Goal: Information Seeking & Learning: Learn about a topic

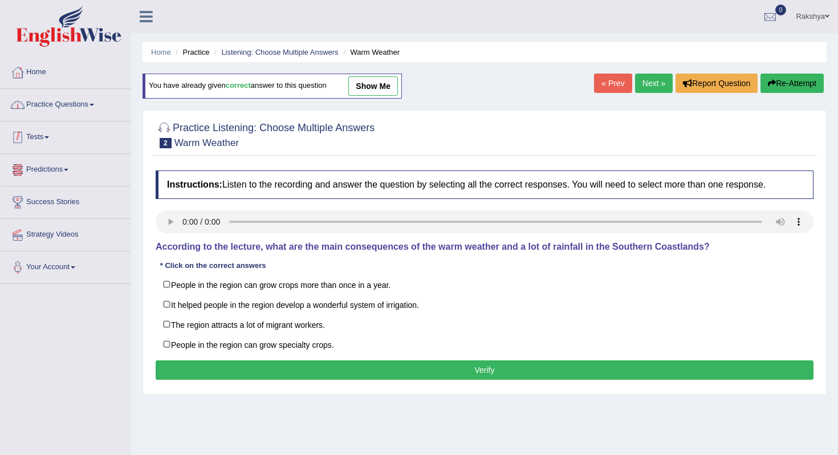
click at [78, 94] on link "Practice Questions" at bounding box center [66, 103] width 130 height 29
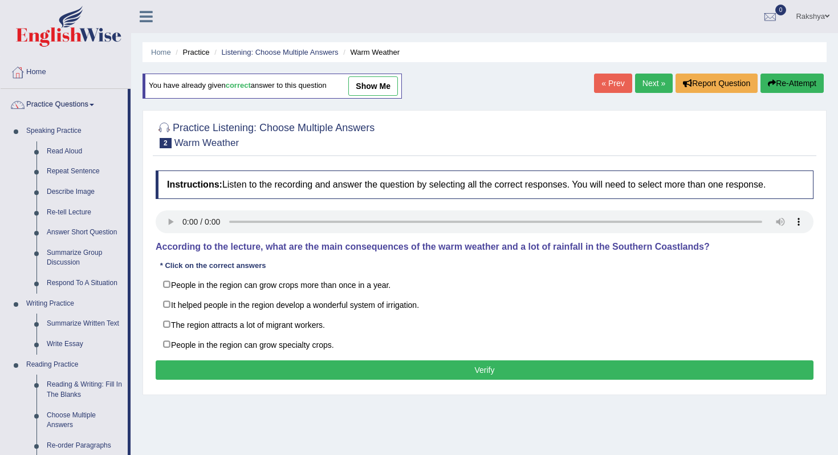
click at [139, 270] on div "Home Practice Listening: Choose Multiple Answers Warm Weather You have already …" at bounding box center [484, 285] width 707 height 570
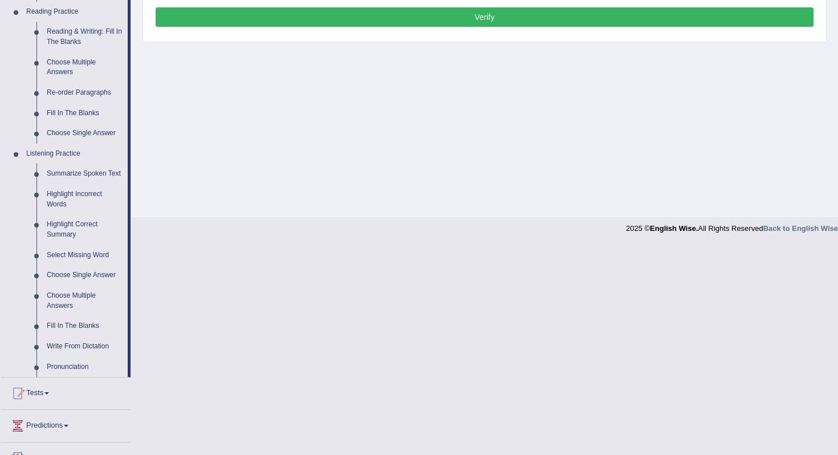
scroll to position [365, 0]
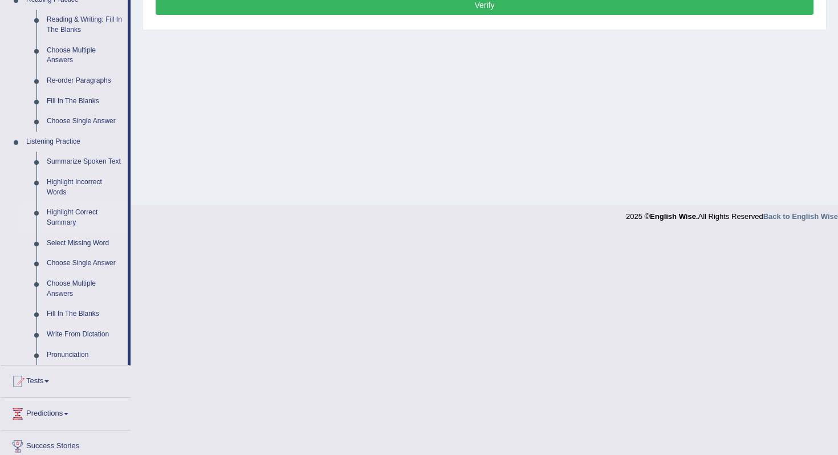
click at [68, 224] on link "Highlight Correct Summary" at bounding box center [85, 217] width 86 height 30
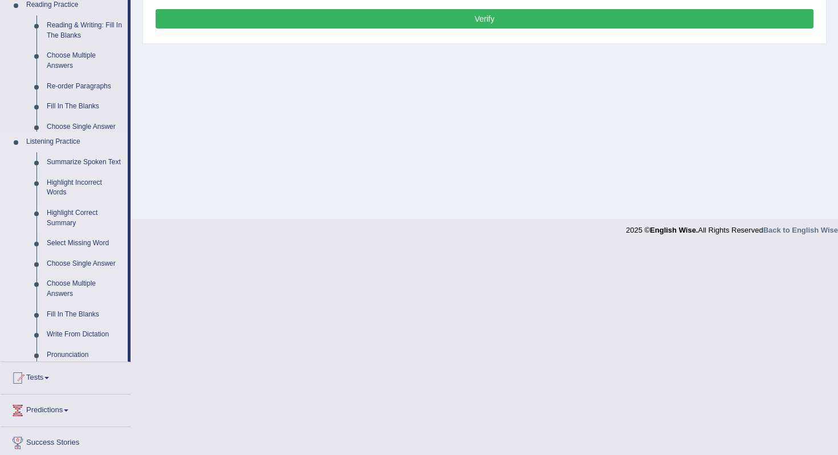
scroll to position [144, 0]
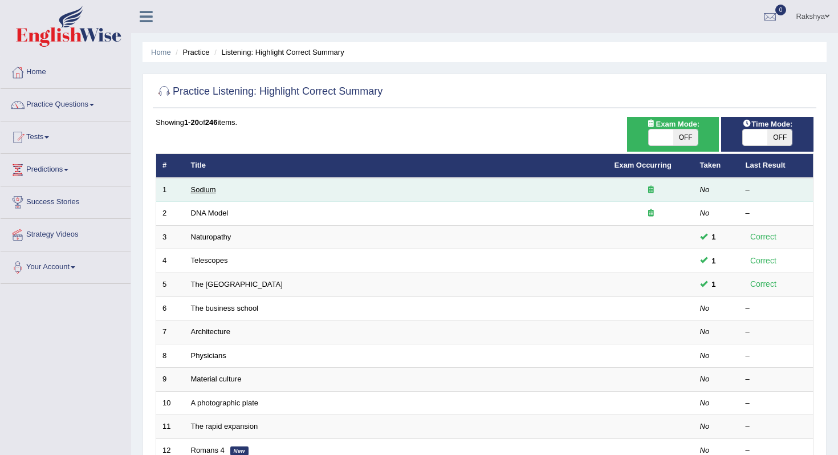
click at [208, 192] on link "Sodium" at bounding box center [203, 189] width 25 height 9
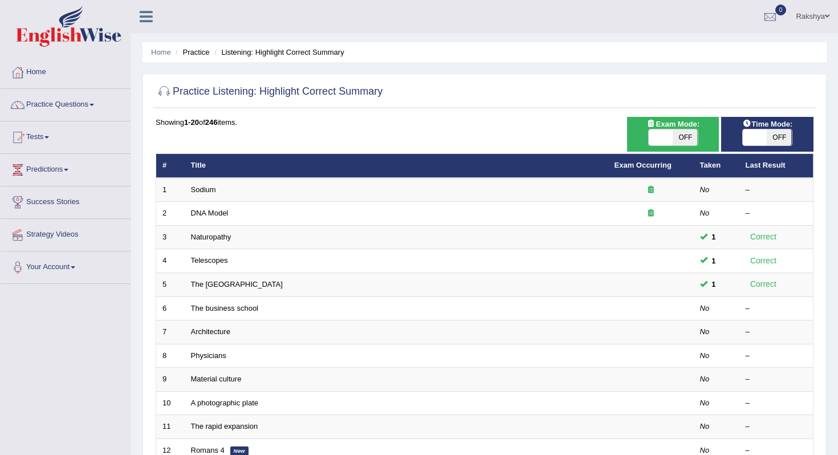
click at [457, 129] on div "Showing 1-20 of 246 items. # Title Exam Occurring Taken Last Result 1 Sodium No…" at bounding box center [485, 412] width 658 height 591
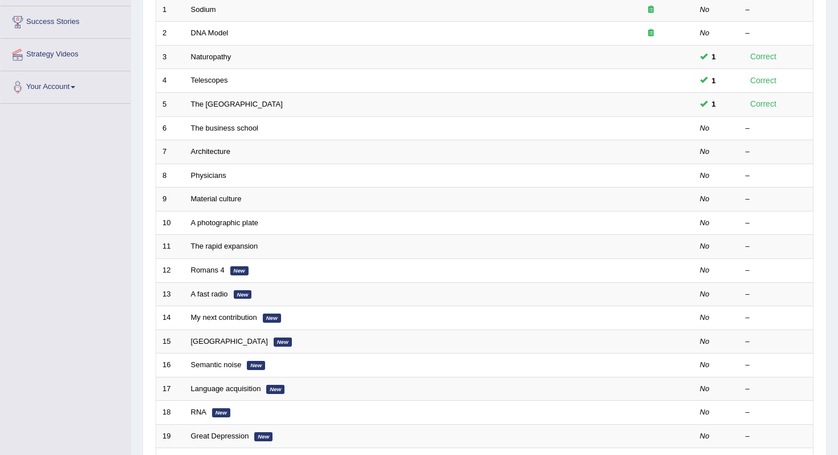
scroll to position [182, 0]
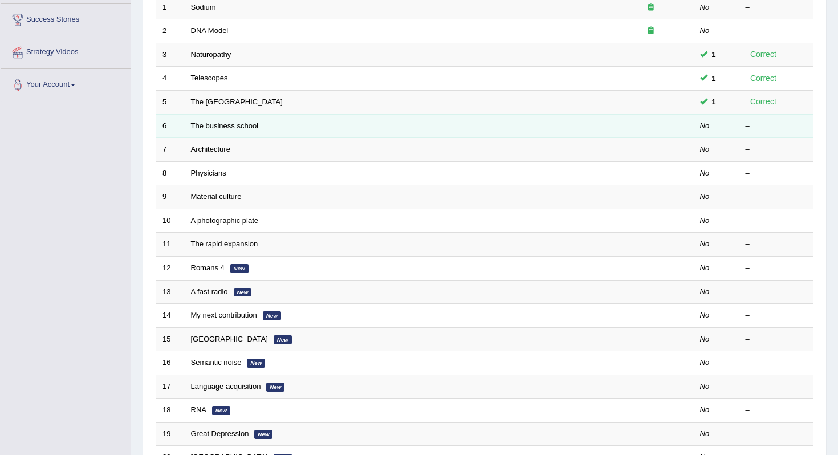
click at [234, 129] on link "The business school" at bounding box center [225, 125] width 68 height 9
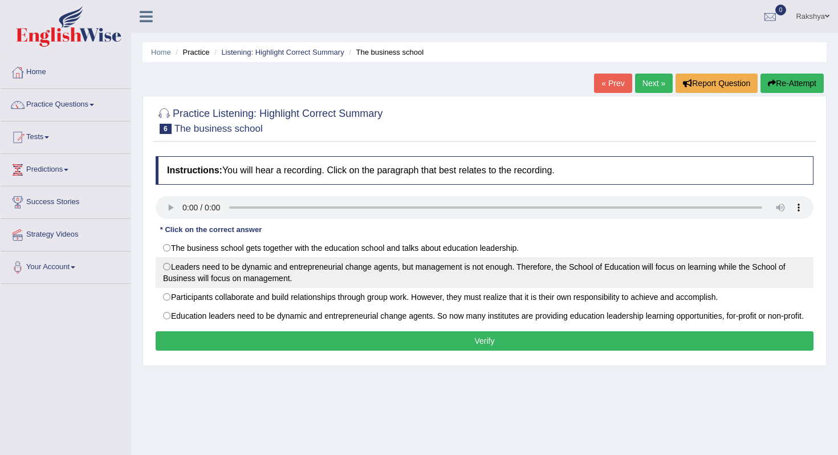
click at [184, 274] on label "Leaders need to be dynamic and entrepreneurial change agents, but management is…" at bounding box center [485, 272] width 658 height 31
radio input "true"
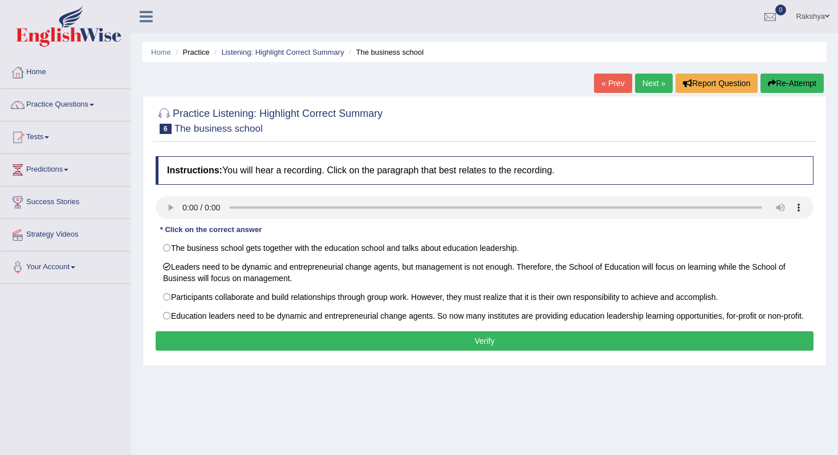
click at [262, 351] on button "Verify" at bounding box center [485, 340] width 658 height 19
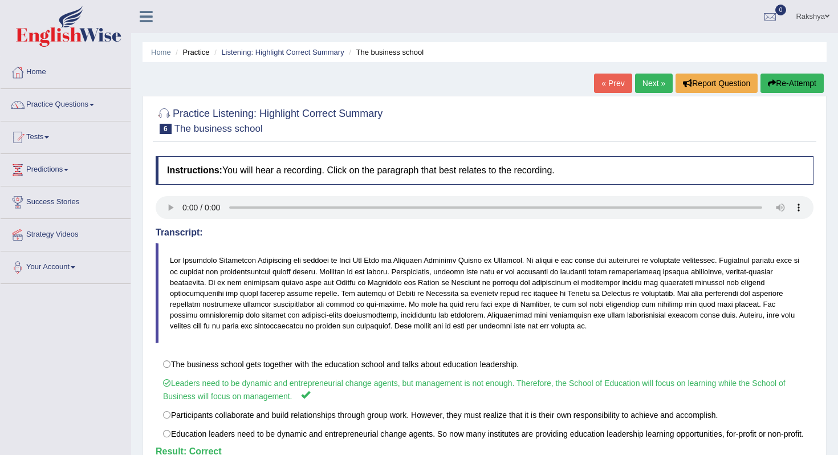
click at [644, 77] on link "Next »" at bounding box center [654, 83] width 38 height 19
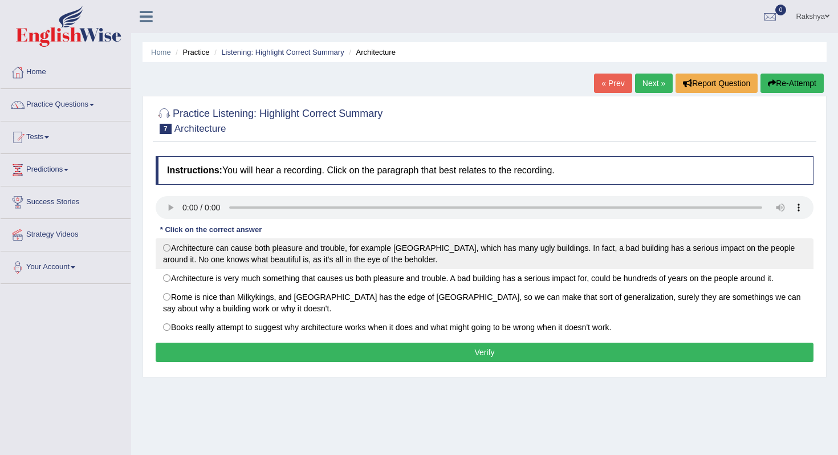
click at [166, 251] on label "Architecture can cause both pleasure and trouble, for example London, which has…" at bounding box center [485, 253] width 658 height 31
radio input "true"
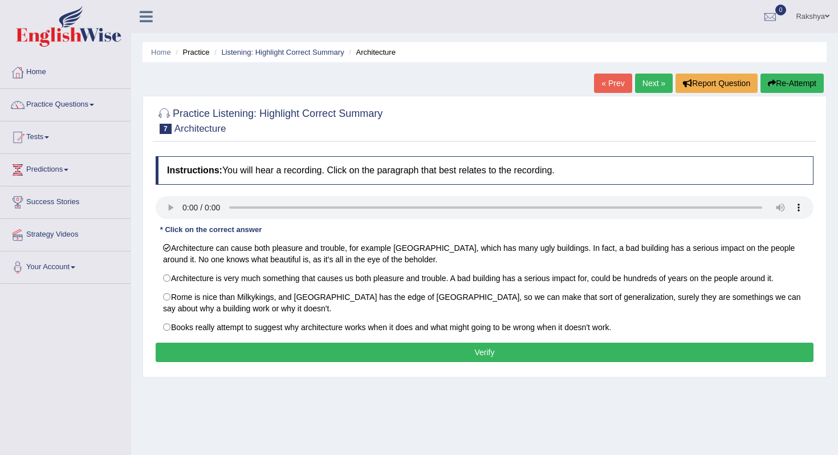
click at [303, 353] on button "Verify" at bounding box center [485, 352] width 658 height 19
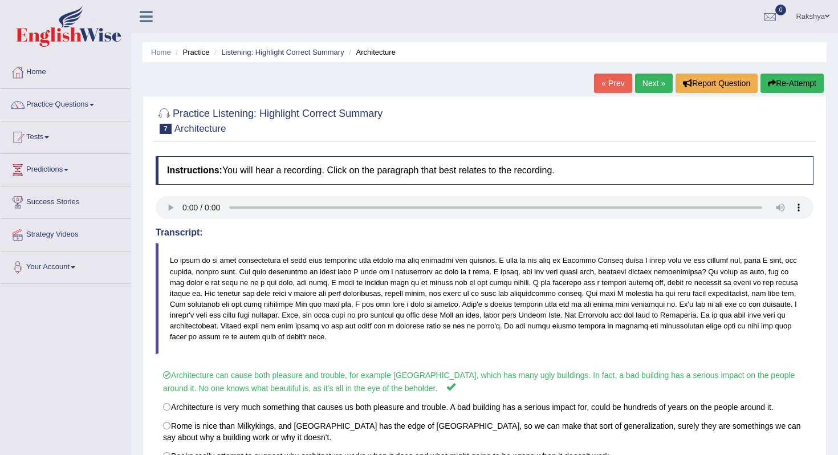
click at [328, 345] on div "Saving your answer..." at bounding box center [419, 227] width 838 height 455
click at [645, 81] on link "Next »" at bounding box center [654, 83] width 38 height 19
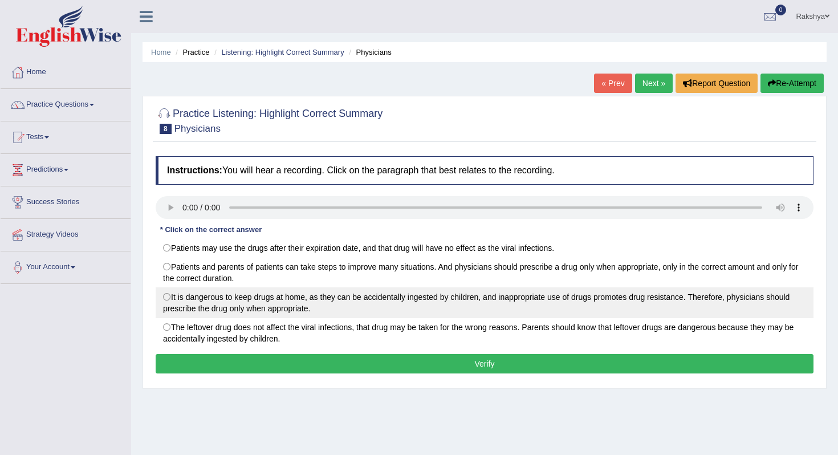
click at [172, 309] on label "It is dangerous to keep drugs at home, as they can be accidentally ingested by …" at bounding box center [485, 302] width 658 height 31
radio input "true"
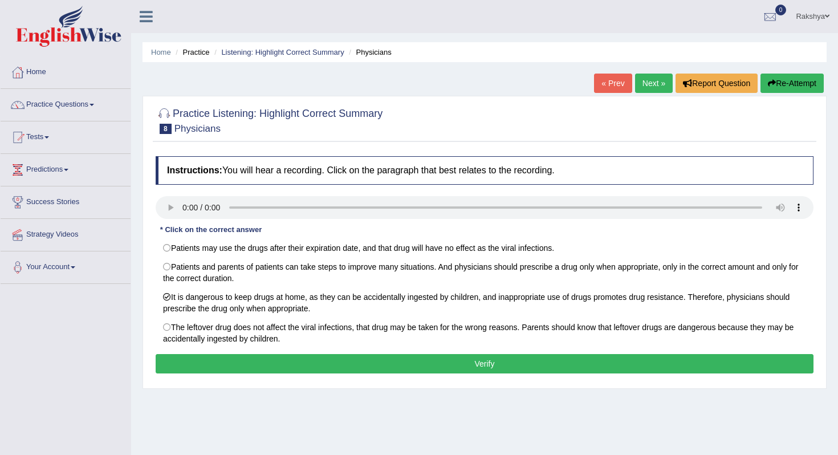
click at [197, 357] on button "Verify" at bounding box center [485, 363] width 658 height 19
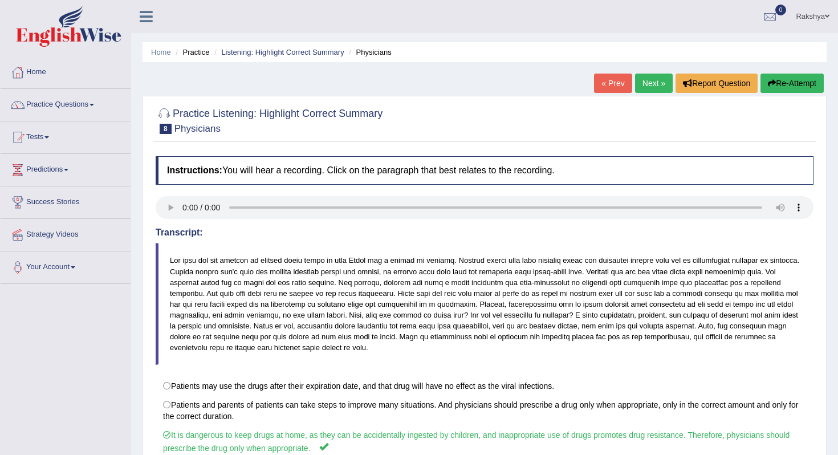
click at [644, 79] on link "Next »" at bounding box center [654, 83] width 38 height 19
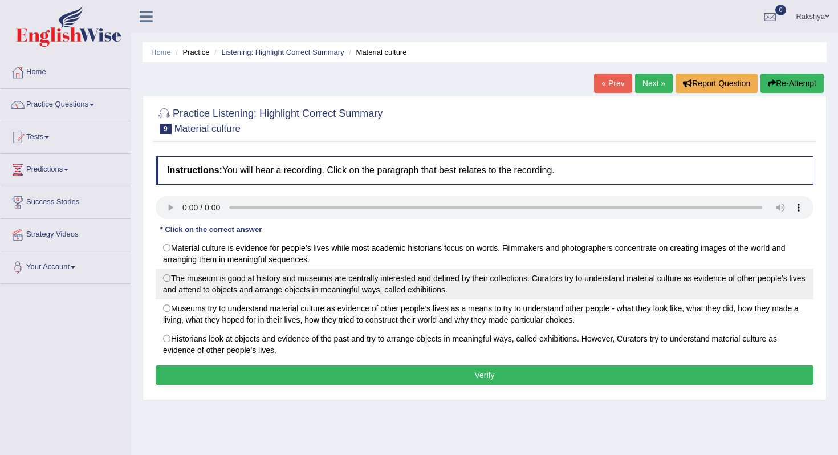
click at [436, 284] on label "The museum is good at history and museums are centrally interested and defined …" at bounding box center [485, 284] width 658 height 31
radio input "true"
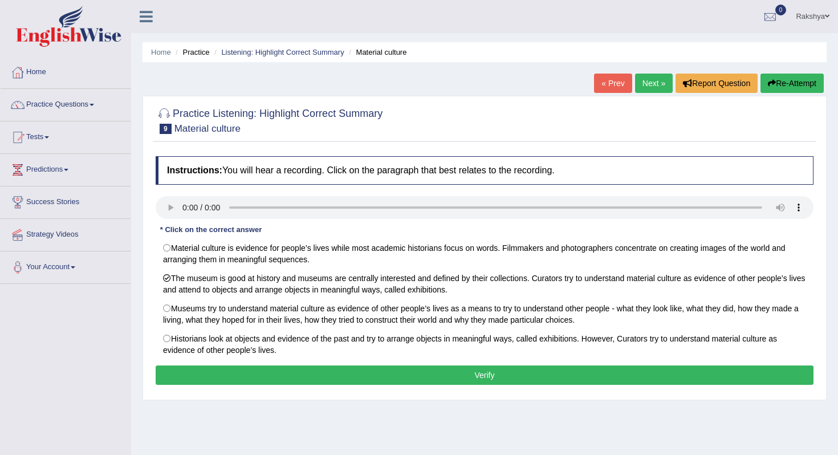
click at [514, 379] on button "Verify" at bounding box center [485, 374] width 658 height 19
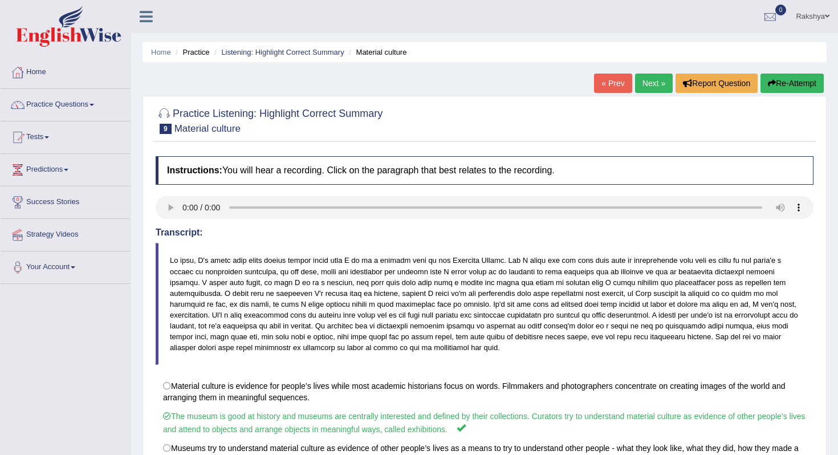
click at [652, 87] on link "Next »" at bounding box center [654, 83] width 38 height 19
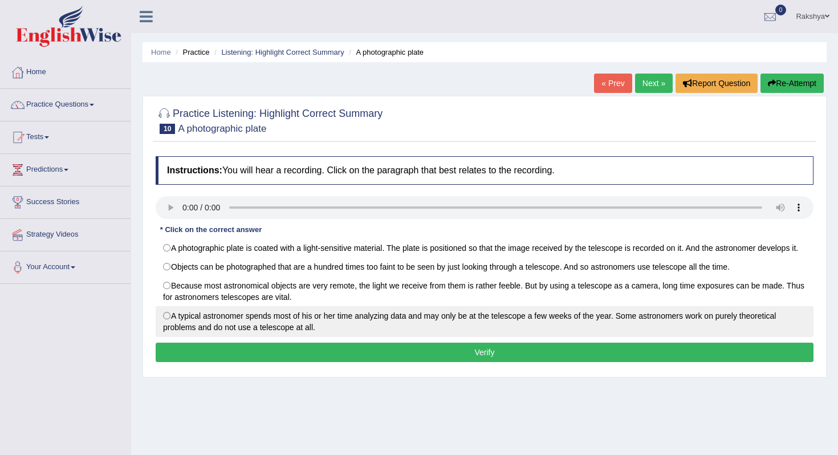
click at [324, 330] on label "A typical astronomer spends most of his or her time analyzing data and may only…" at bounding box center [485, 321] width 658 height 31
radio input "true"
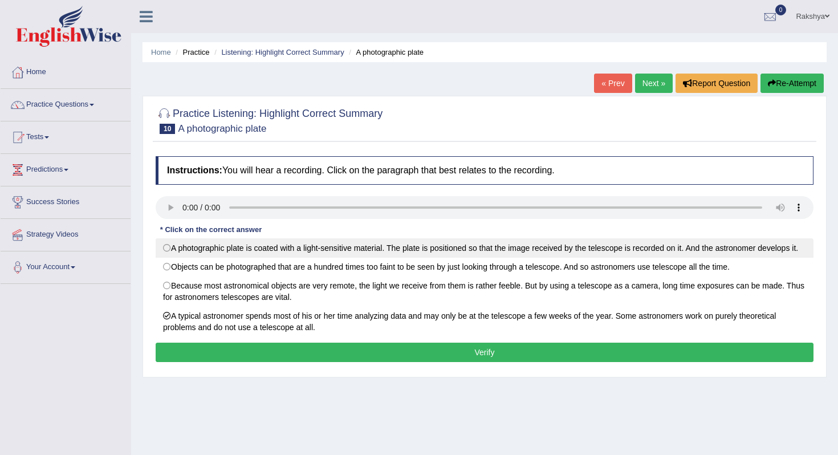
click at [420, 242] on label "A photographic plate is coated with a light-sensitive material. The plate is po…" at bounding box center [485, 247] width 658 height 19
radio input "true"
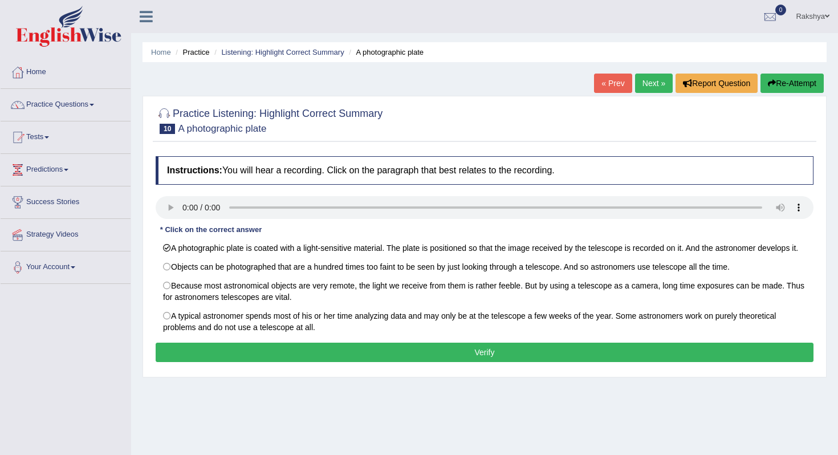
click at [458, 362] on button "Verify" at bounding box center [485, 352] width 658 height 19
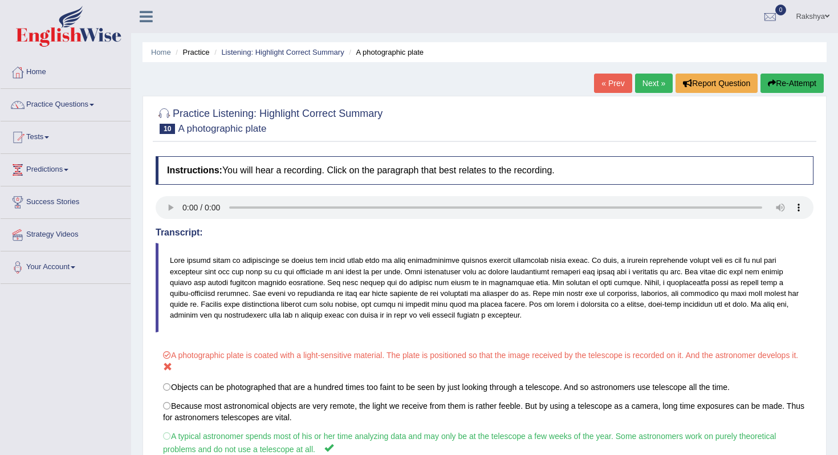
click at [473, 302] on body "Toggle navigation Home Practice Questions Speaking Practice Read Aloud Repeat S…" at bounding box center [419, 227] width 838 height 455
click at [802, 86] on button "Re-Attempt" at bounding box center [792, 83] width 63 height 19
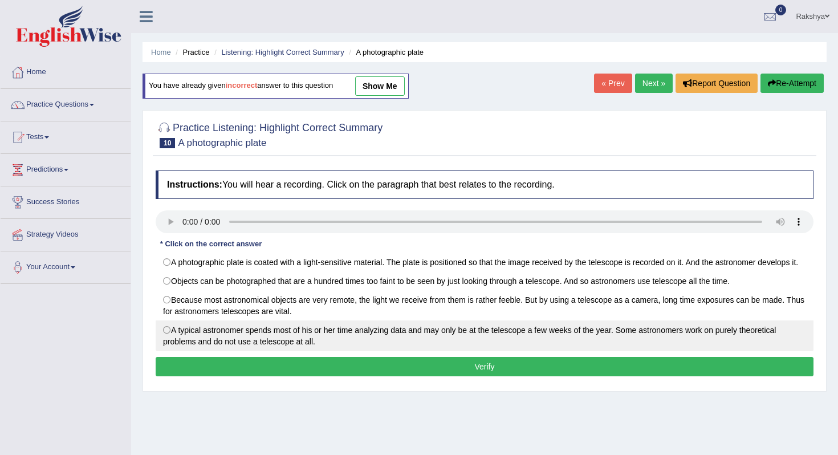
click at [306, 338] on label "A typical astronomer spends most of his or her time analyzing data and may only…" at bounding box center [485, 335] width 658 height 31
radio input "true"
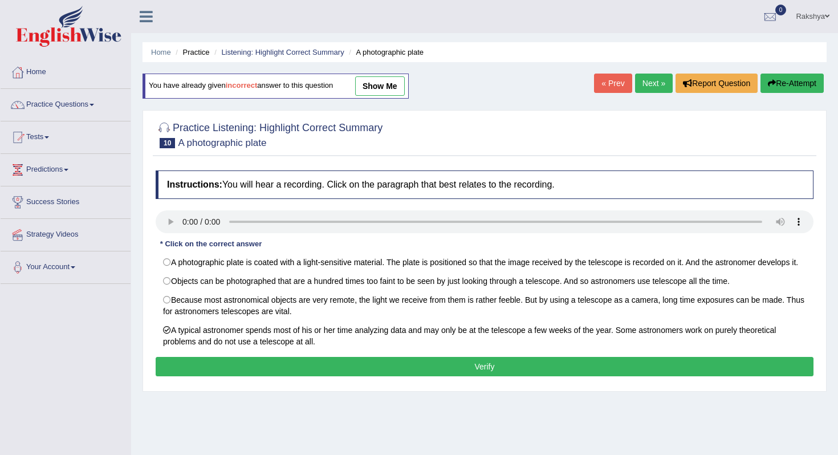
click at [313, 376] on button "Verify" at bounding box center [485, 366] width 658 height 19
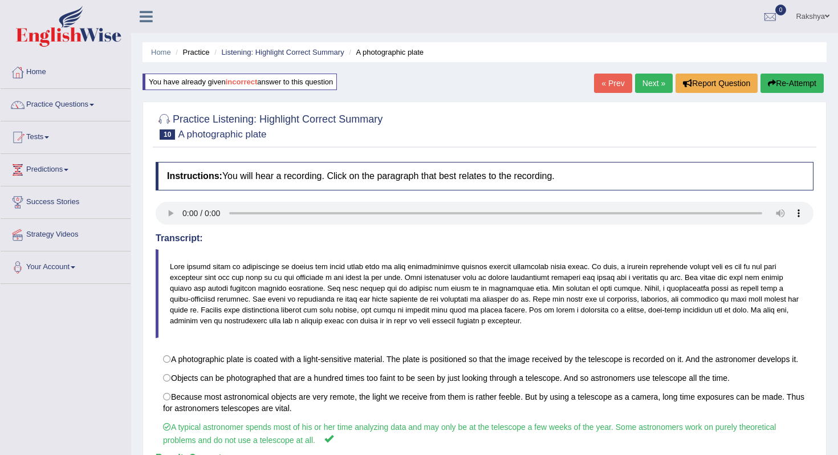
click at [647, 79] on link "Next »" at bounding box center [654, 83] width 38 height 19
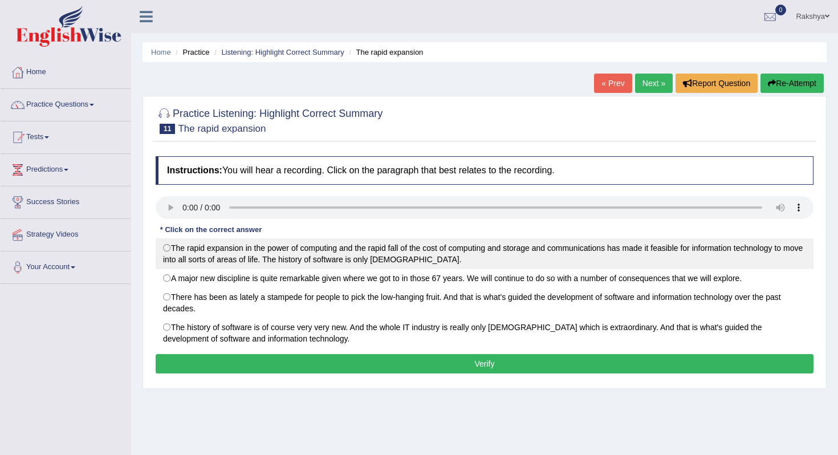
click at [568, 263] on label "The rapid expansion in the power of computing and the rapid fall of the cost of…" at bounding box center [485, 253] width 658 height 31
radio input "true"
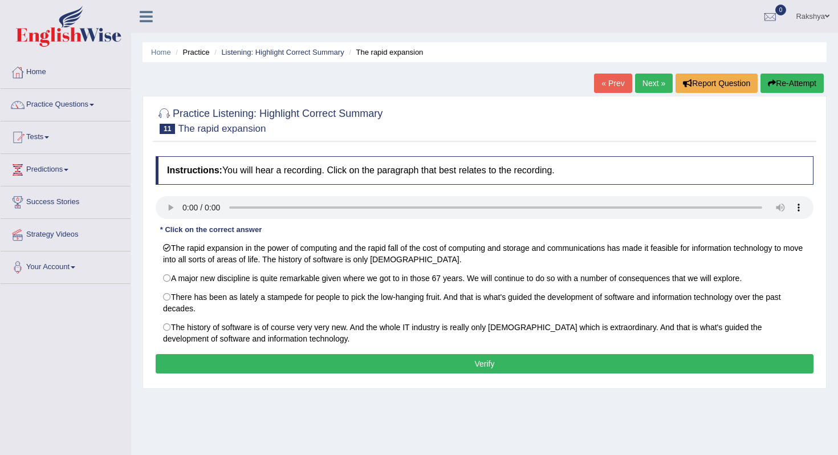
click at [529, 360] on button "Verify" at bounding box center [485, 363] width 658 height 19
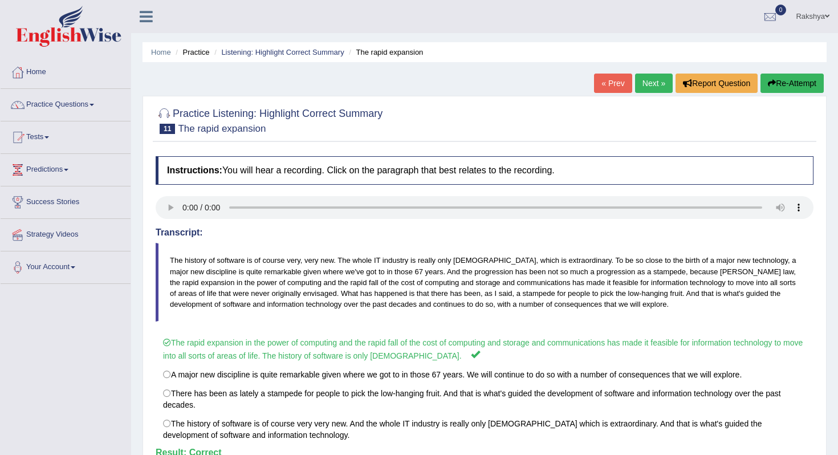
click at [644, 78] on link "Next »" at bounding box center [654, 83] width 38 height 19
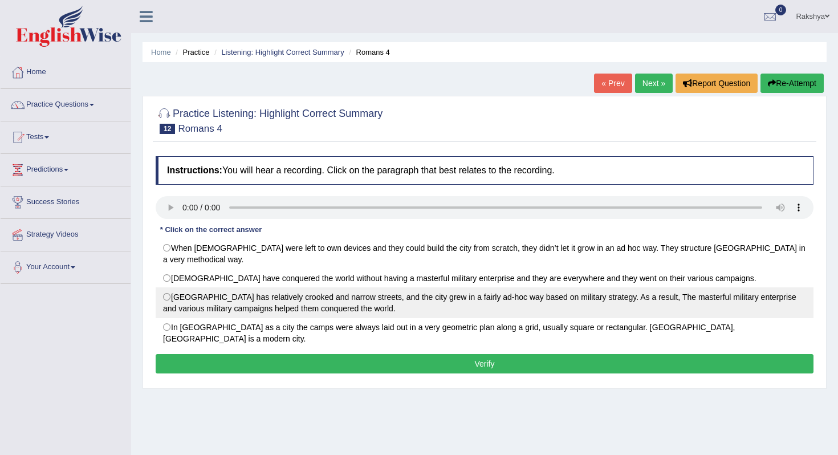
click at [206, 287] on label "Rome City has relatively crooked and narrow streets, and the city grew in a fai…" at bounding box center [485, 302] width 658 height 31
radio input "true"
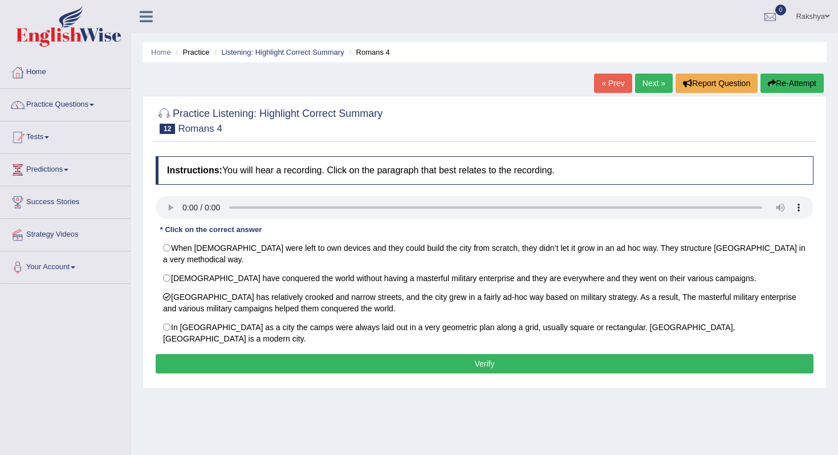
click at [245, 354] on button "Verify" at bounding box center [485, 363] width 658 height 19
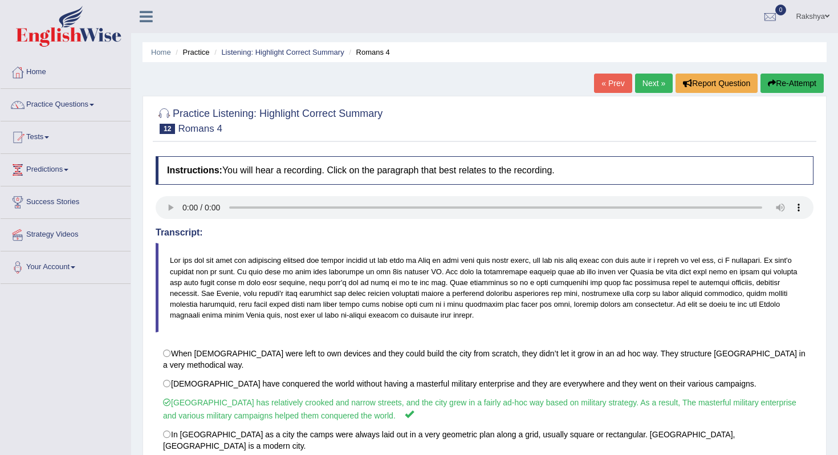
click at [641, 88] on link "Next »" at bounding box center [654, 83] width 38 height 19
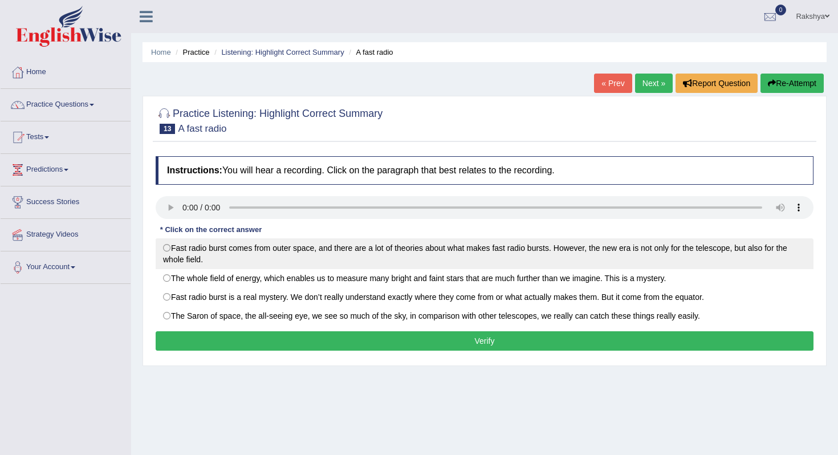
click at [241, 249] on label "Fast radio burst comes from outer space, and there are a lot of theories about …" at bounding box center [485, 253] width 658 height 31
radio input "true"
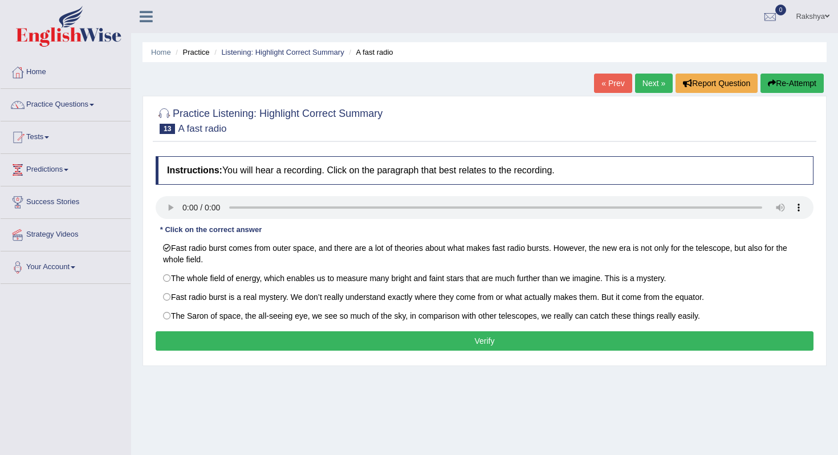
click at [226, 347] on button "Verify" at bounding box center [485, 340] width 658 height 19
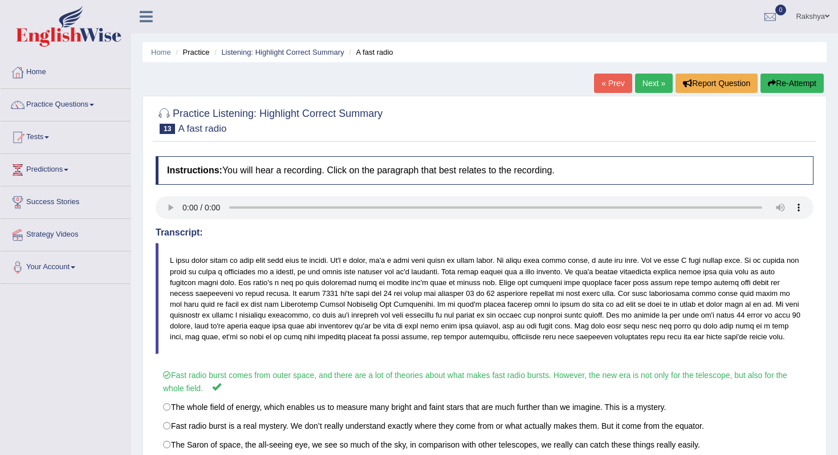
click at [649, 94] on div "« Prev Next » Report Question Re-Attempt" at bounding box center [710, 85] width 233 height 22
click at [647, 86] on link "Next »" at bounding box center [654, 83] width 38 height 19
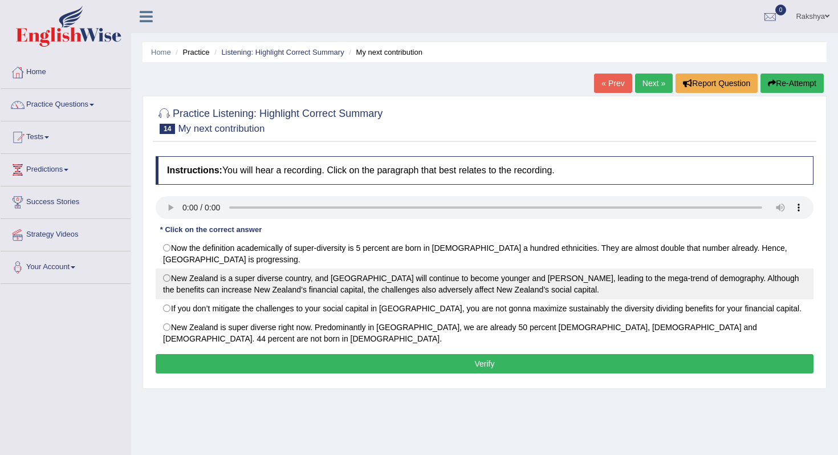
click at [251, 292] on label "New Zealand is a super diverse country, and Auckland will continue to become yo…" at bounding box center [485, 284] width 658 height 31
radio input "true"
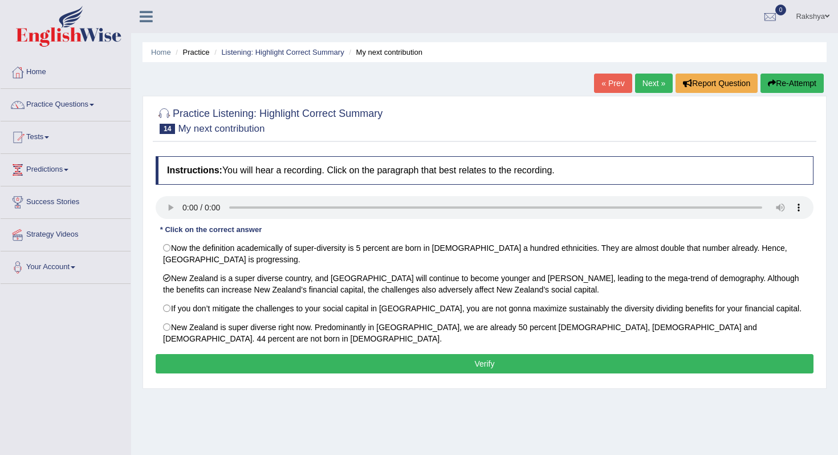
click at [310, 357] on button "Verify" at bounding box center [485, 363] width 658 height 19
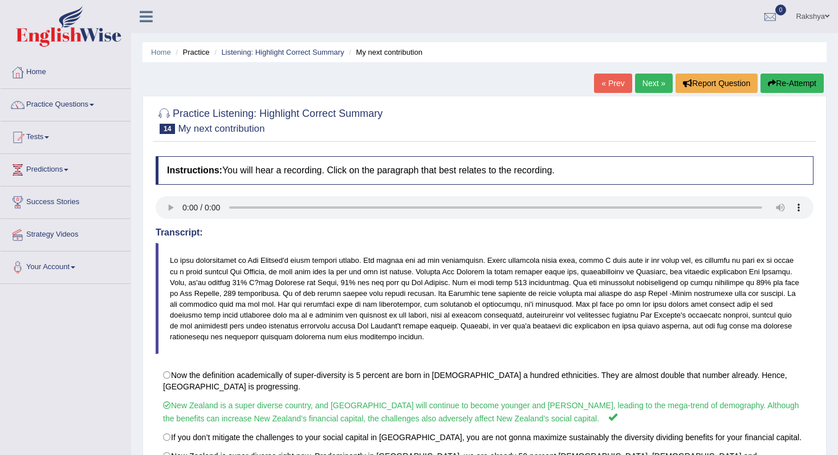
click at [649, 84] on link "Next »" at bounding box center [654, 83] width 38 height 19
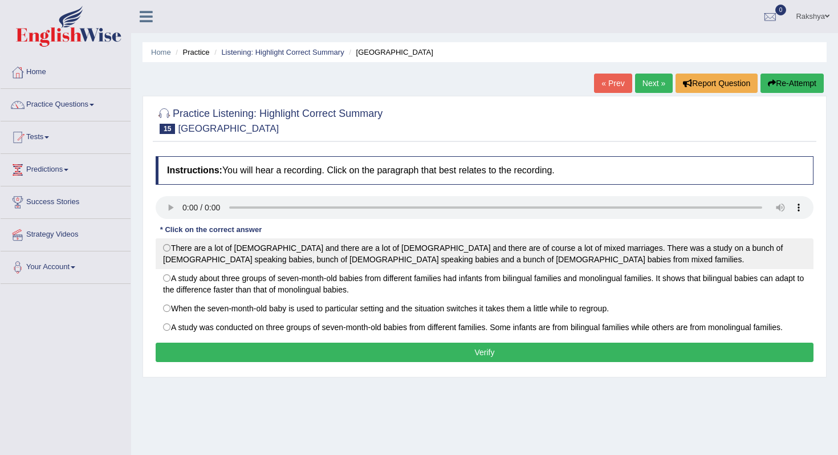
click at [363, 261] on label "There are a lot of [DEMOGRAPHIC_DATA] and there are a lot of [DEMOGRAPHIC_DATA]…" at bounding box center [485, 253] width 658 height 31
radio input "true"
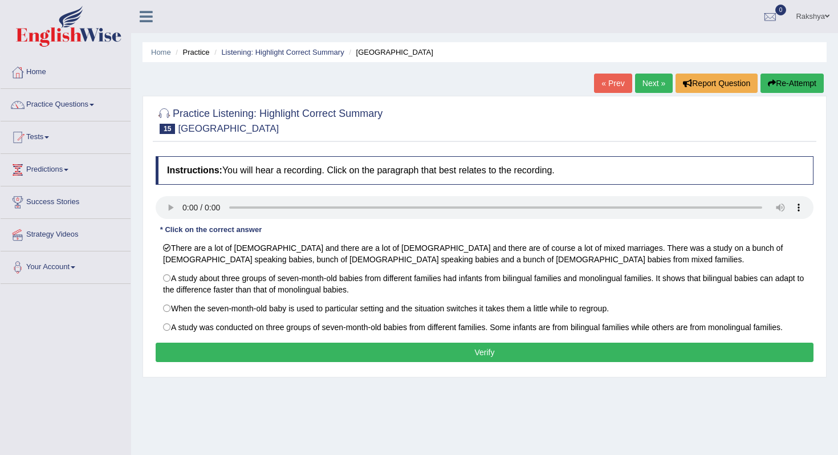
click at [577, 355] on button "Verify" at bounding box center [485, 352] width 658 height 19
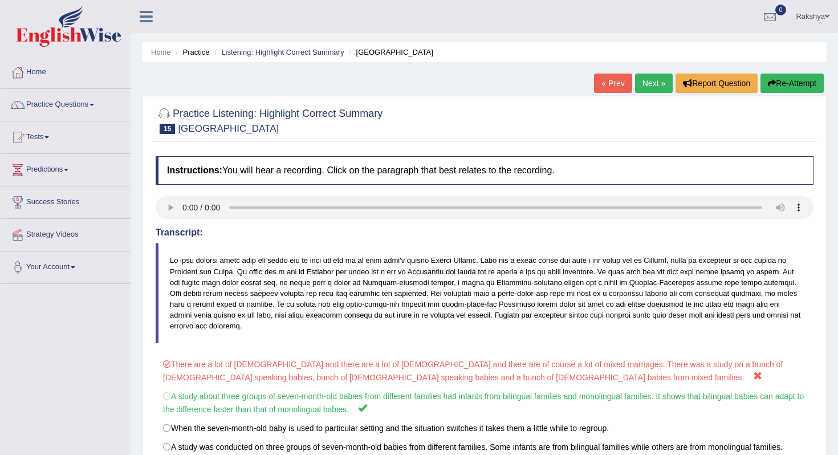
click at [784, 79] on button "Re-Attempt" at bounding box center [792, 83] width 63 height 19
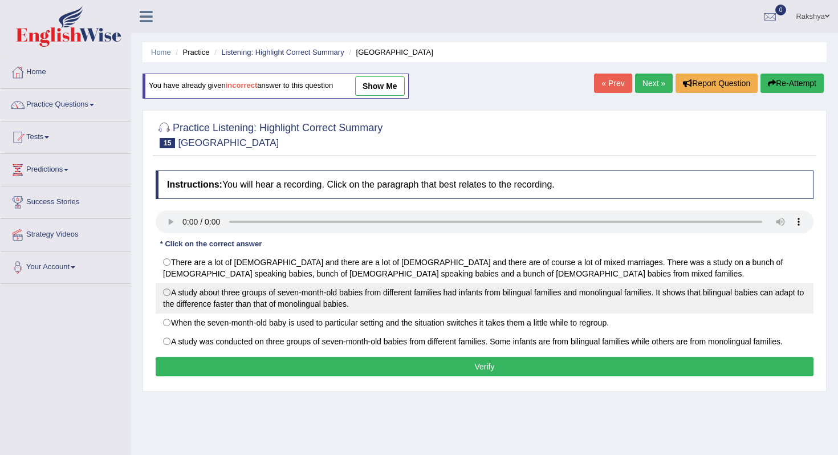
click at [504, 284] on label "A study about three groups of seven-month-old babies from different families ha…" at bounding box center [485, 298] width 658 height 31
radio input "true"
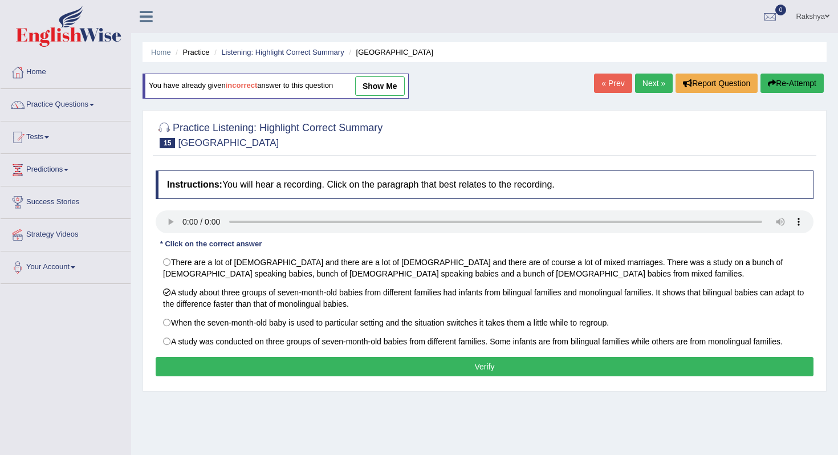
click at [489, 376] on button "Verify" at bounding box center [485, 366] width 658 height 19
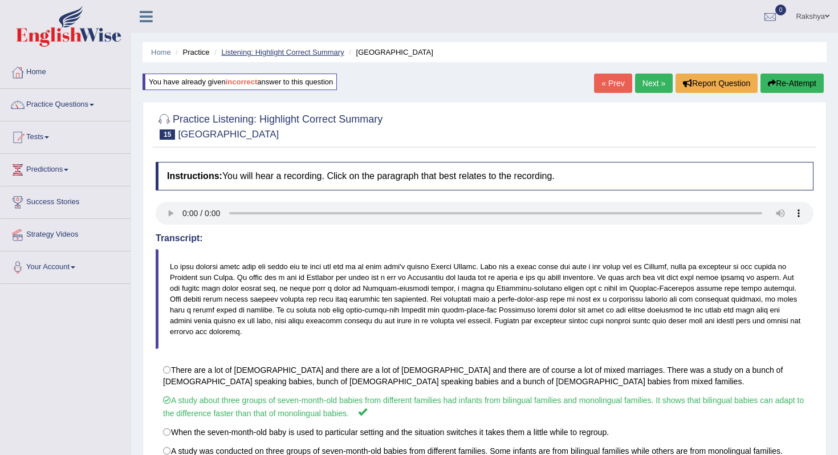
click at [278, 54] on link "Listening: Highlight Correct Summary" at bounding box center [282, 52] width 123 height 9
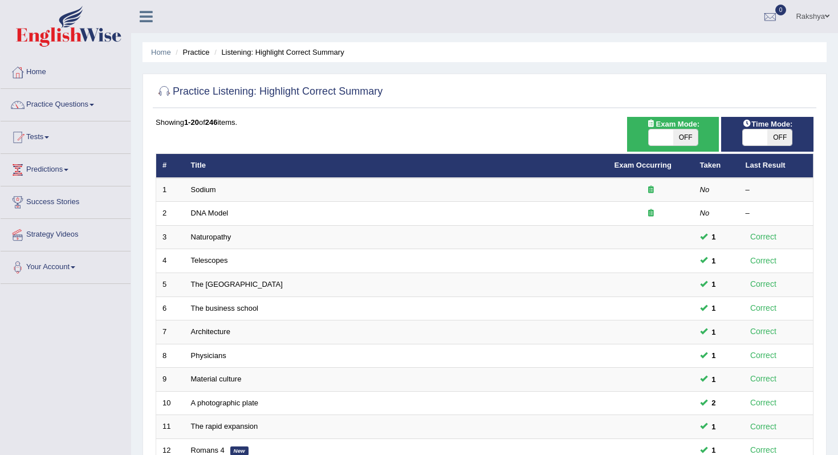
click at [576, 81] on div at bounding box center [485, 91] width 658 height 23
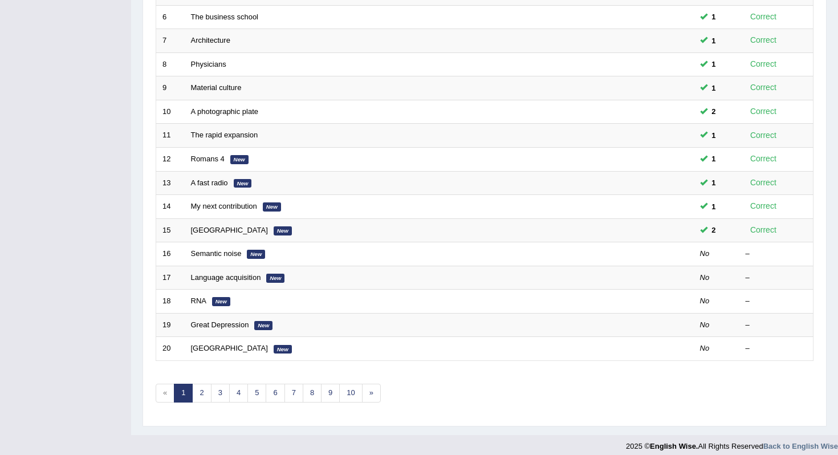
scroll to position [300, 0]
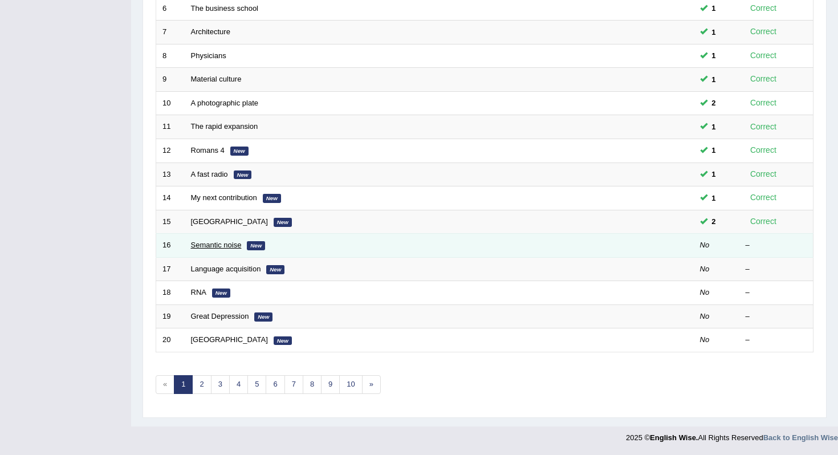
click at [239, 248] on link "Semantic noise" at bounding box center [216, 245] width 51 height 9
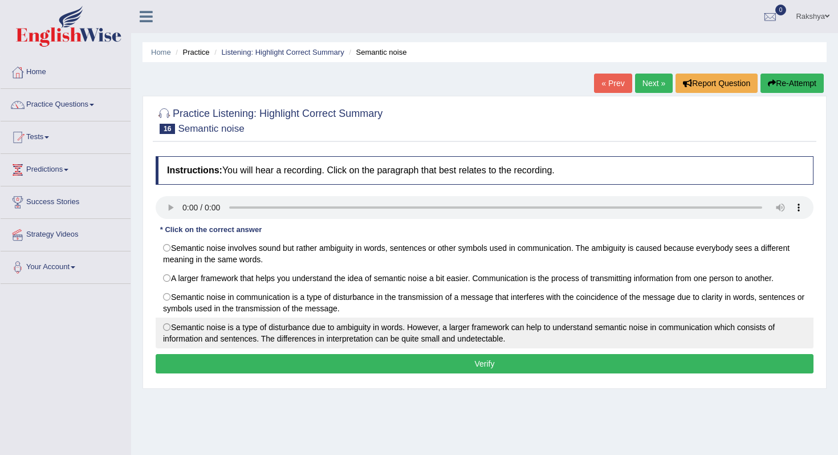
click at [281, 332] on label "Semantic noise is a type of disturbance due to ambiguity in words. However, a l…" at bounding box center [485, 333] width 658 height 31
radio input "true"
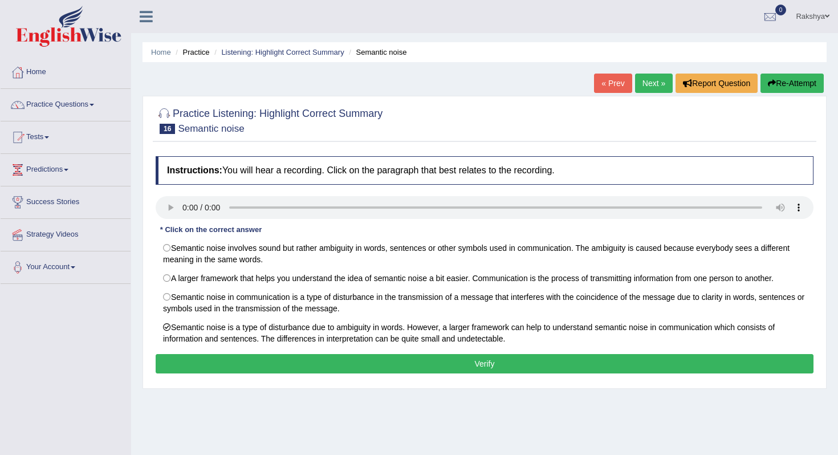
click at [287, 368] on button "Verify" at bounding box center [485, 363] width 658 height 19
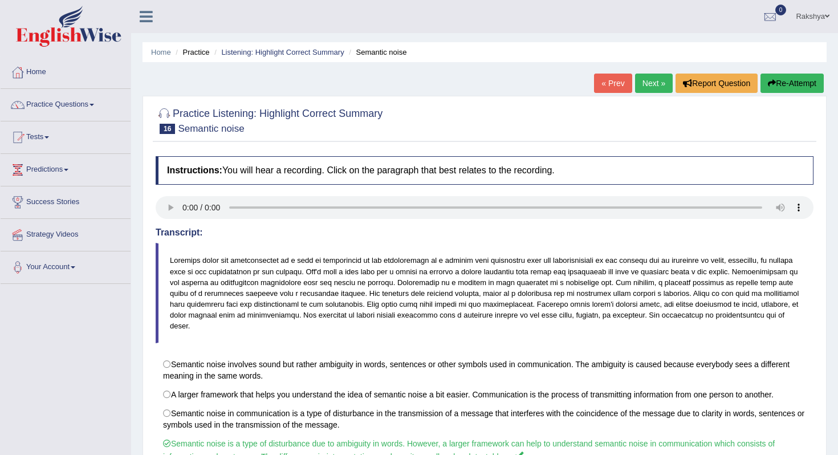
click at [645, 87] on link "Next »" at bounding box center [654, 83] width 38 height 19
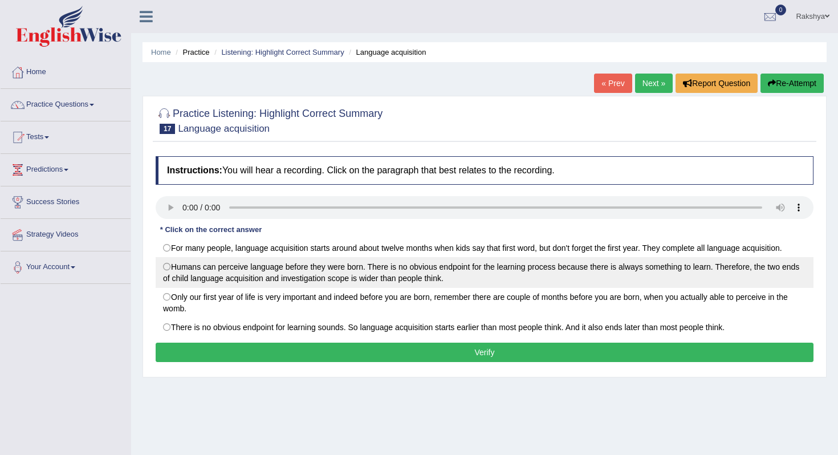
click at [239, 269] on label "Humans can perceive language before they were born. There is no obvious endpoin…" at bounding box center [485, 272] width 658 height 31
radio input "true"
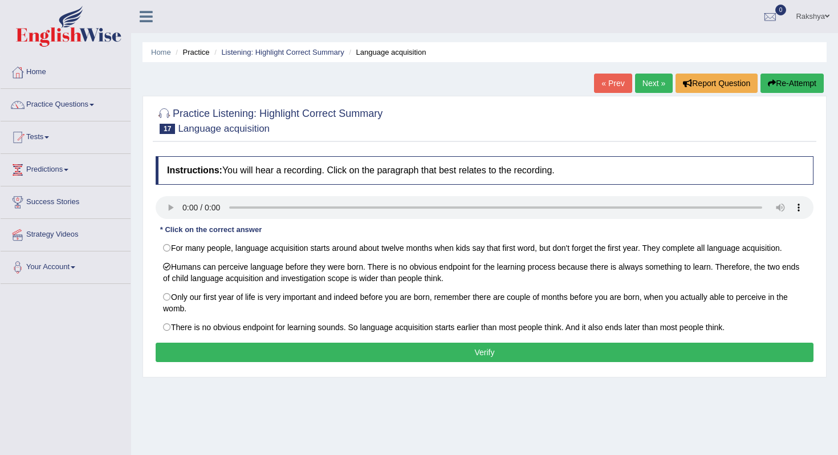
click at [314, 348] on button "Verify" at bounding box center [485, 352] width 658 height 19
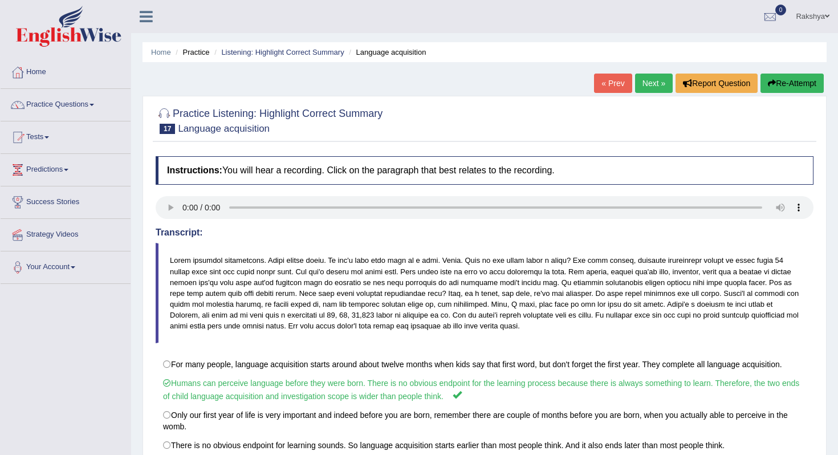
click at [655, 78] on link "Next »" at bounding box center [654, 83] width 38 height 19
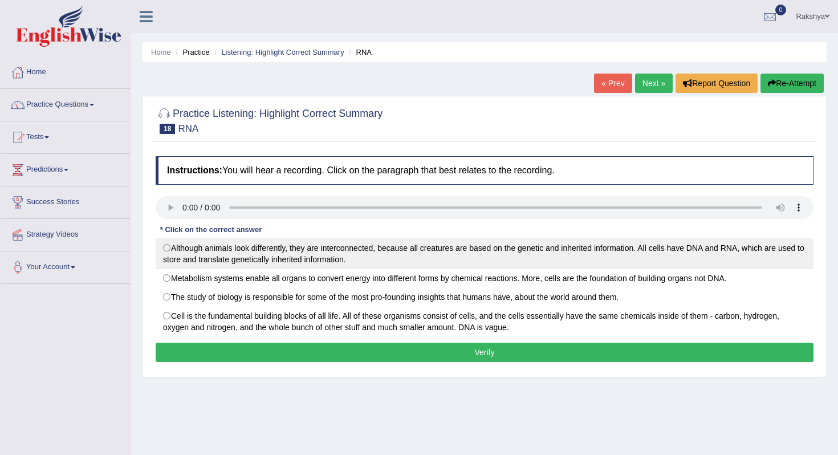
click at [245, 262] on label "Although animals look differently, they are interconnected, because all creatur…" at bounding box center [485, 253] width 658 height 31
radio input "true"
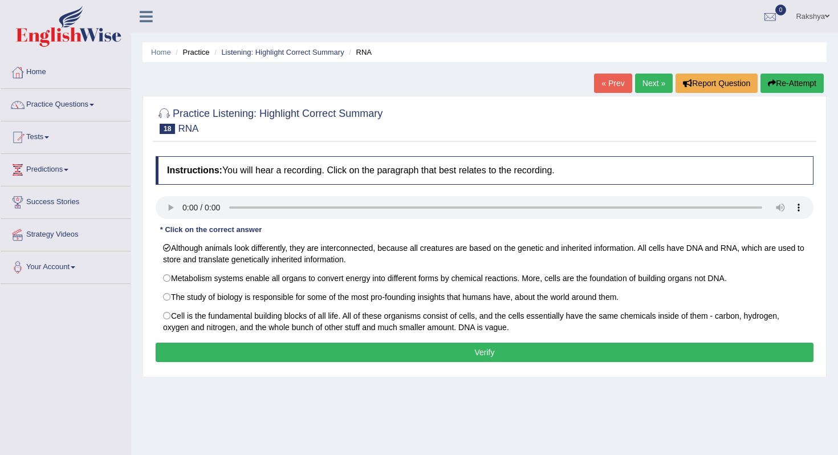
click at [255, 348] on button "Verify" at bounding box center [485, 352] width 658 height 19
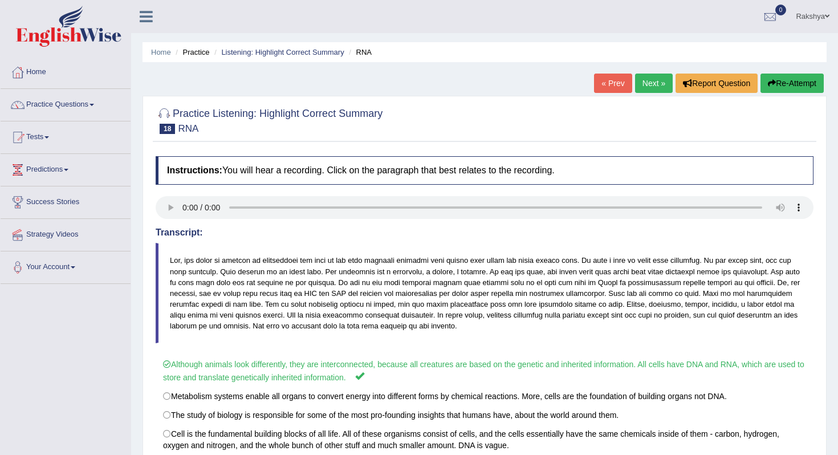
click at [651, 78] on link "Next »" at bounding box center [654, 83] width 38 height 19
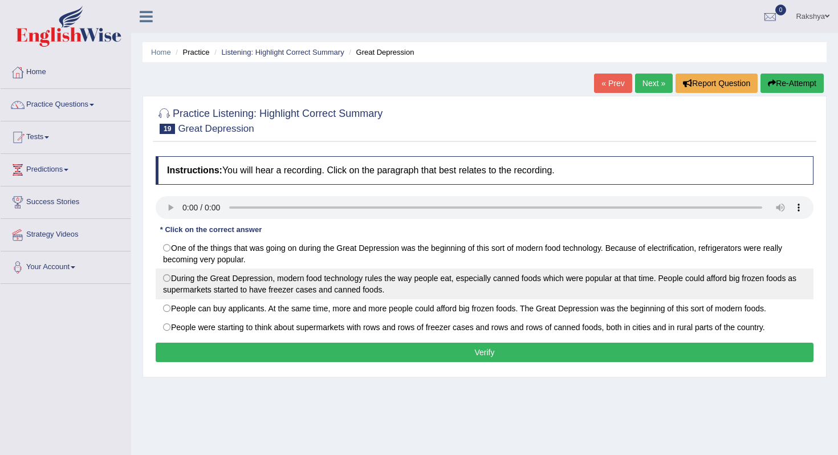
click at [539, 277] on label "During the Great Depression, modern food technology rules the way people eat, e…" at bounding box center [485, 284] width 658 height 31
radio input "true"
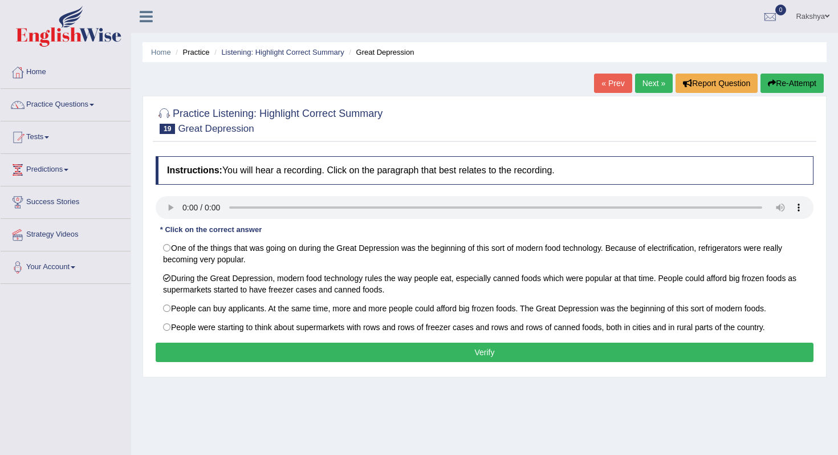
click at [498, 355] on button "Verify" at bounding box center [485, 352] width 658 height 19
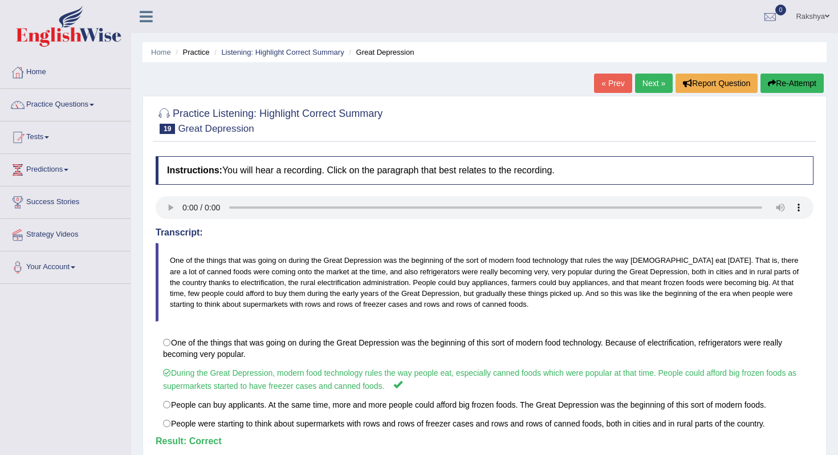
click at [649, 84] on link "Next »" at bounding box center [654, 83] width 38 height 19
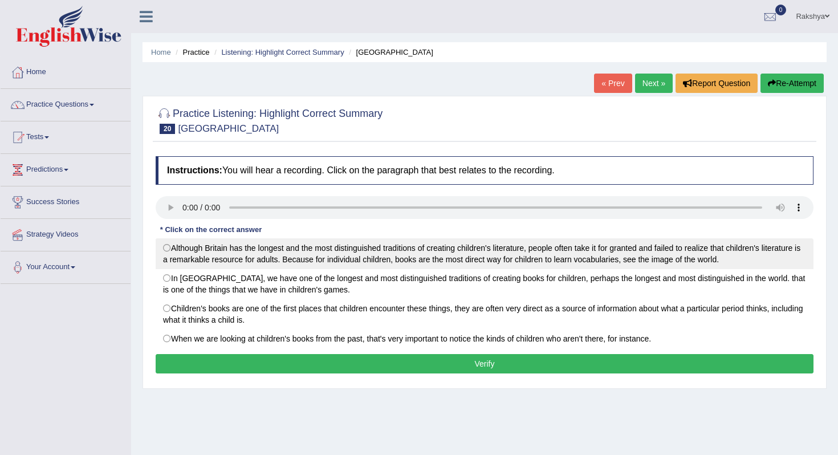
click at [227, 248] on label "Although Britain has the longest and the most distinguished traditions of creat…" at bounding box center [485, 253] width 658 height 31
radio input "true"
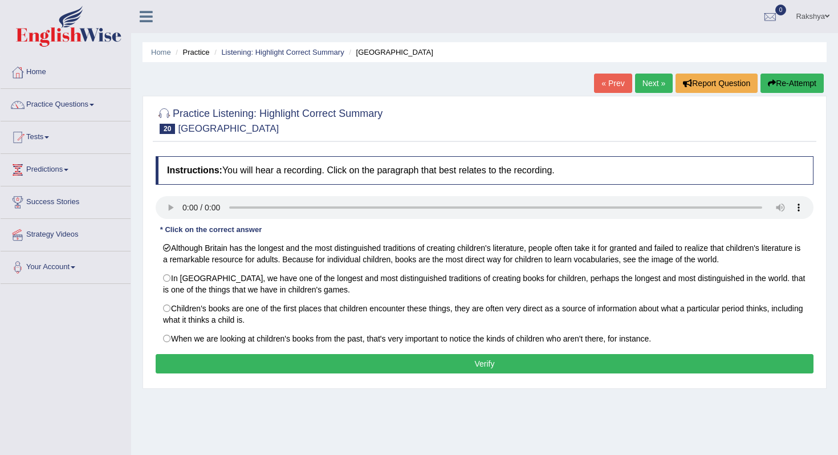
click at [360, 362] on button "Verify" at bounding box center [485, 363] width 658 height 19
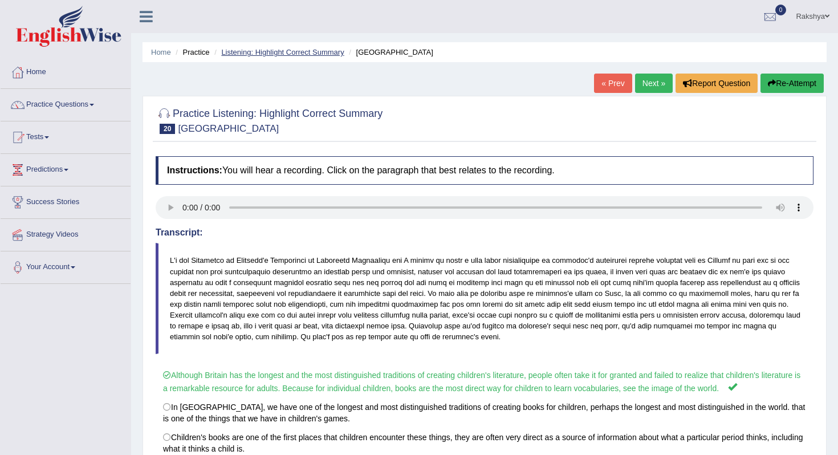
click at [294, 51] on link "Listening: Highlight Correct Summary" at bounding box center [282, 52] width 123 height 9
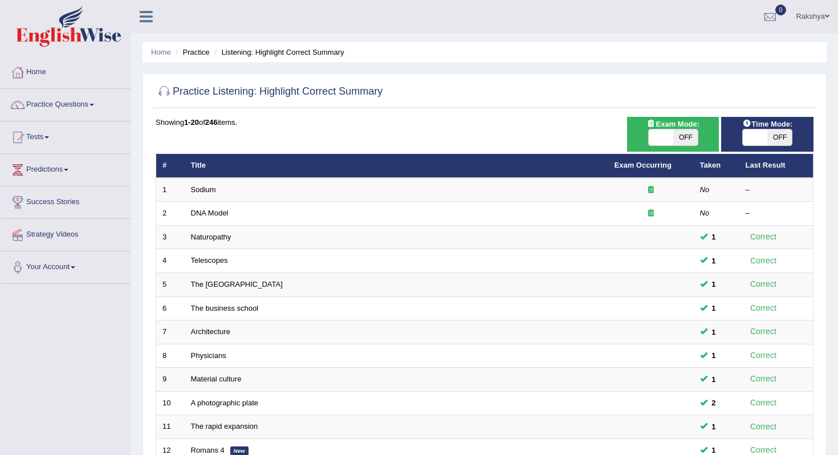
click at [517, 62] on ul "Home Practice Listening: Highlight Correct Summary" at bounding box center [485, 52] width 684 height 20
click at [60, 112] on link "Practice Questions" at bounding box center [66, 103] width 130 height 29
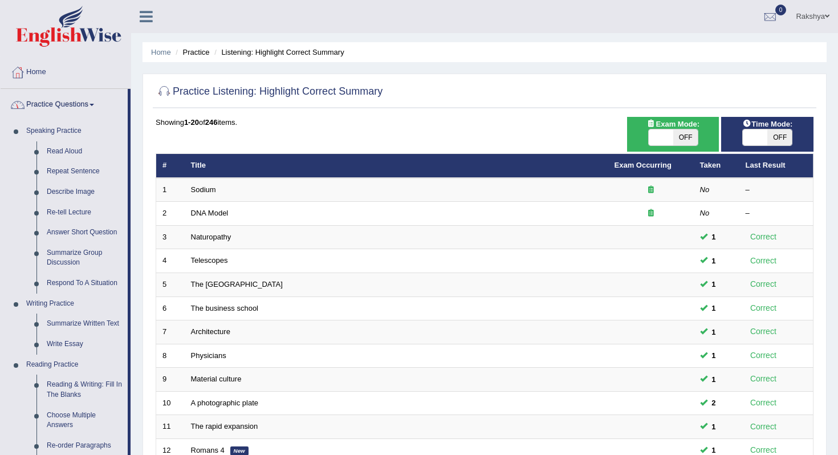
click at [134, 208] on div "Home Practice Listening: Highlight Correct Summary Practice Listening: Highligh…" at bounding box center [484, 363] width 707 height 726
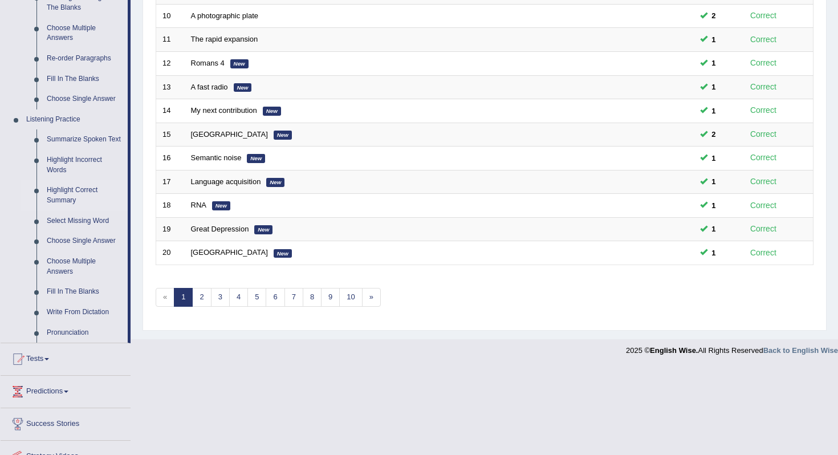
scroll to position [388, 0]
click at [88, 251] on link "Choose Single Answer" at bounding box center [85, 240] width 86 height 21
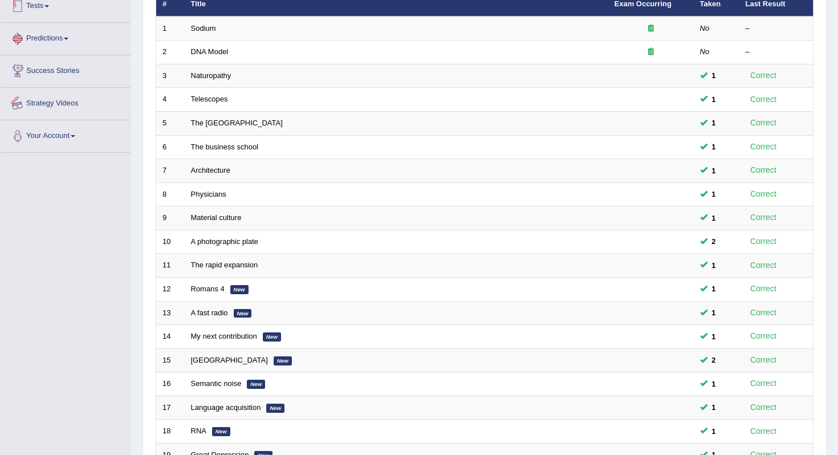
scroll to position [192, 0]
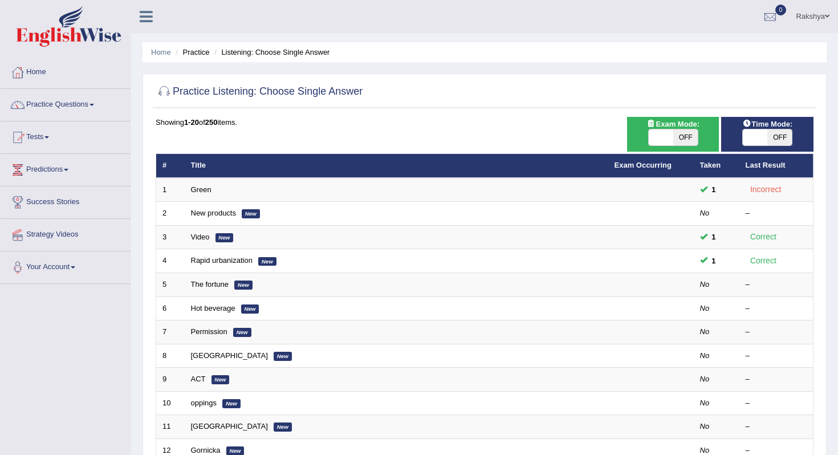
click at [548, 88] on div at bounding box center [485, 91] width 658 height 23
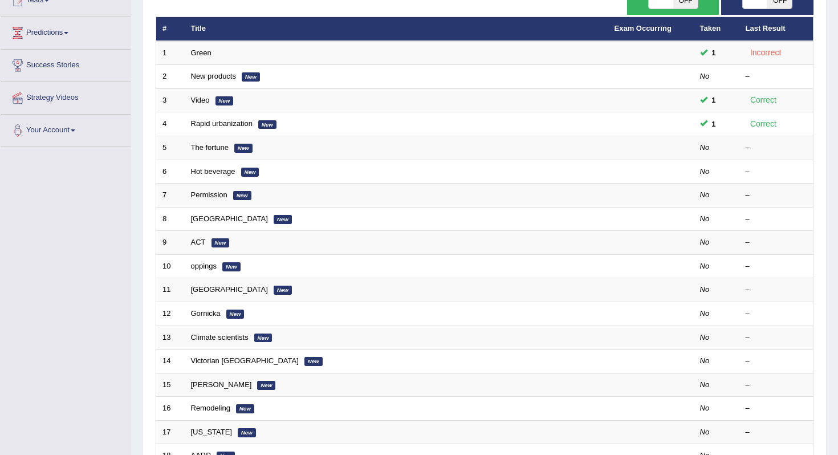
scroll to position [160, 0]
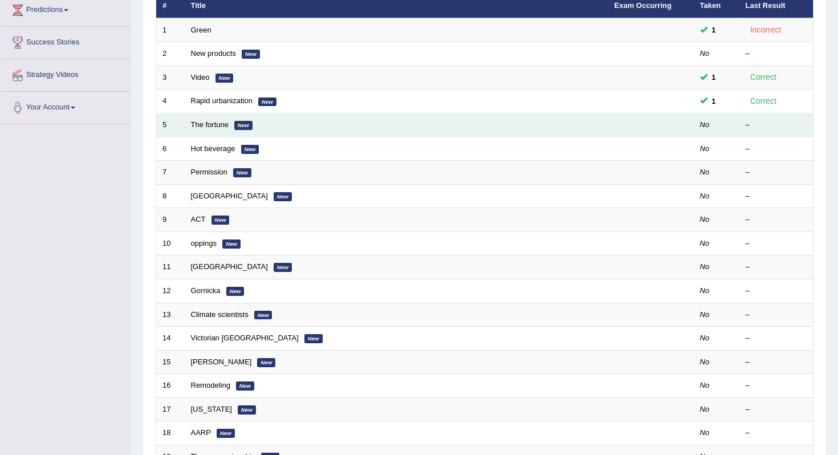
click at [250, 125] on em "New" at bounding box center [243, 125] width 18 height 9
click at [213, 127] on link "The fortune" at bounding box center [210, 124] width 38 height 9
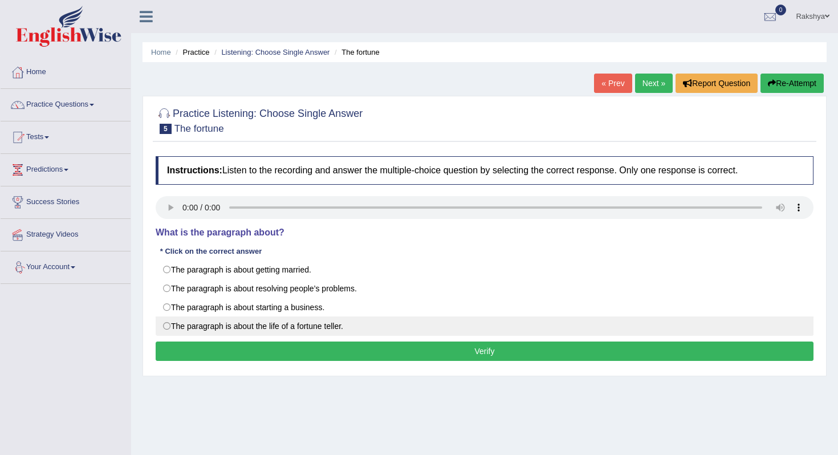
click at [213, 331] on label "The paragraph is about the life of a fortune teller." at bounding box center [485, 325] width 658 height 19
radio input "true"
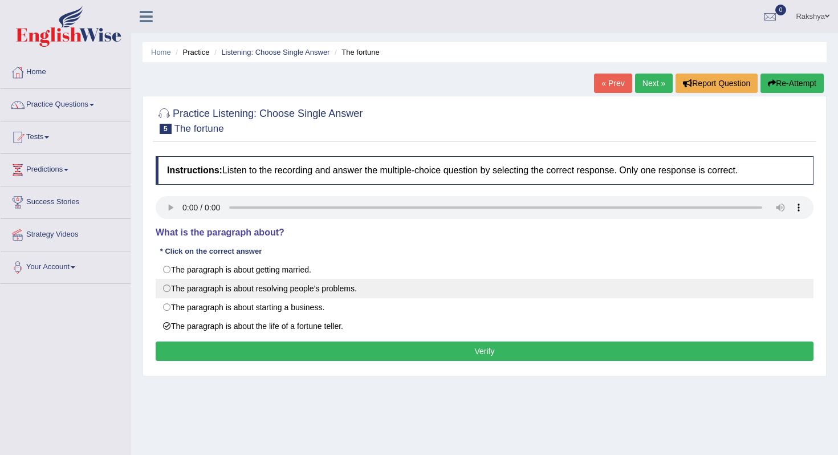
click at [280, 290] on label "The paragraph is about resolving people’s problems." at bounding box center [485, 288] width 658 height 19
radio input "true"
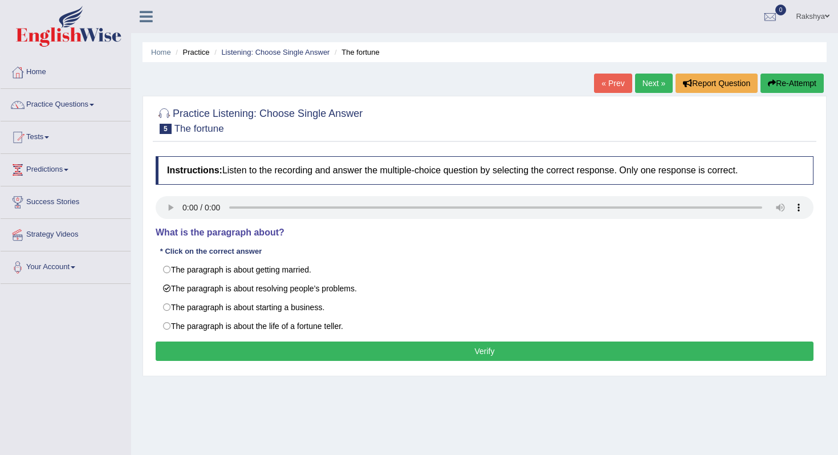
click at [332, 352] on button "Verify" at bounding box center [485, 351] width 658 height 19
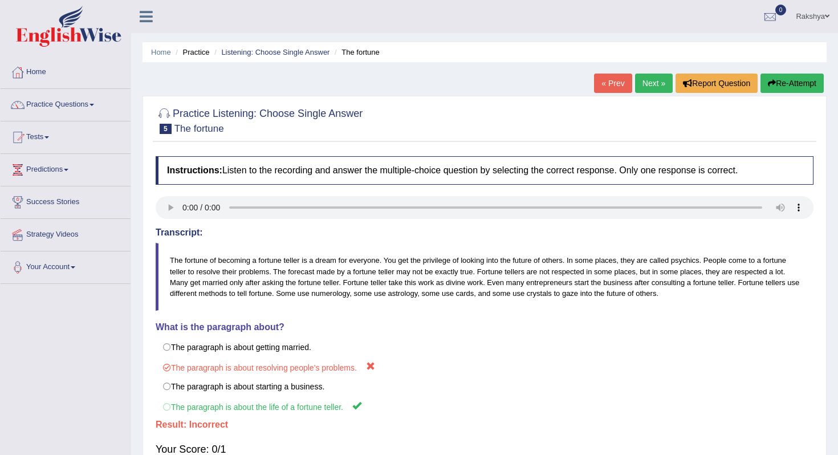
click at [807, 83] on button "Re-Attempt" at bounding box center [792, 83] width 63 height 19
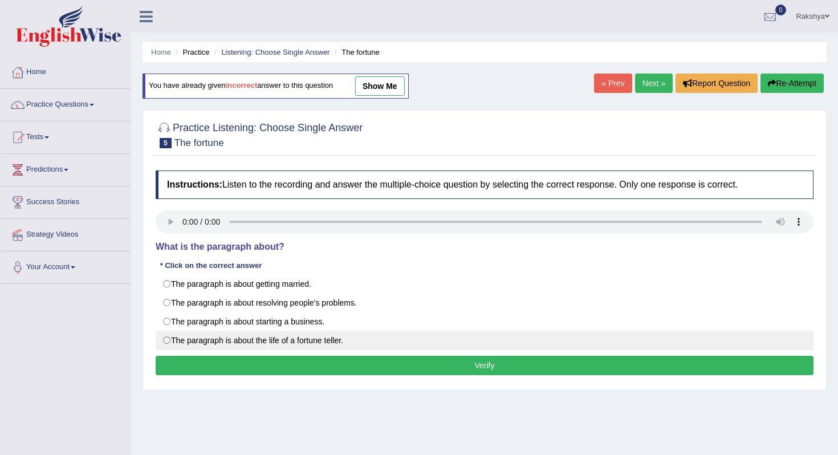
click at [331, 343] on label "The paragraph is about the life of a fortune teller." at bounding box center [485, 340] width 658 height 19
radio input "true"
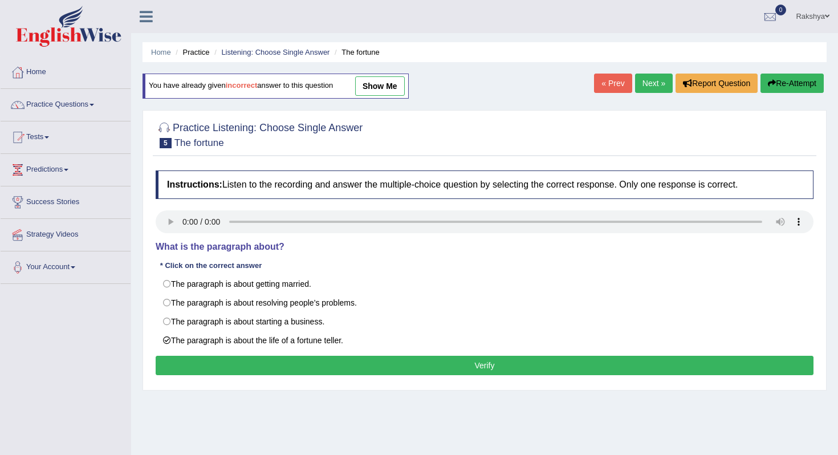
click at [346, 369] on button "Verify" at bounding box center [485, 365] width 658 height 19
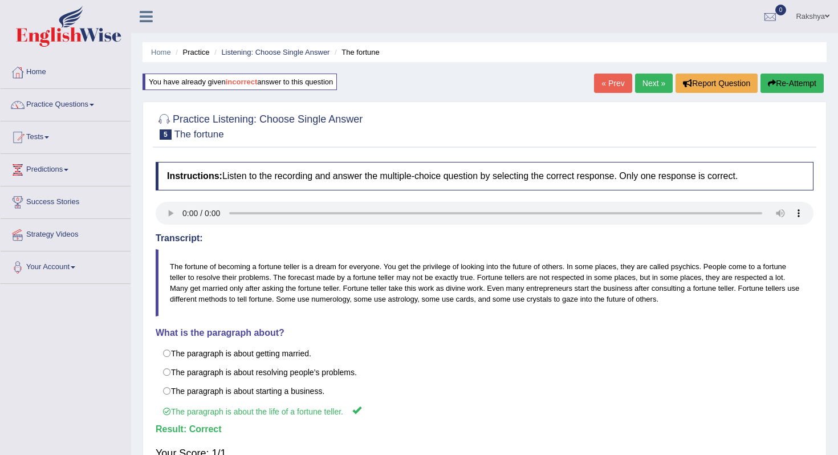
click at [650, 83] on link "Next »" at bounding box center [654, 83] width 38 height 19
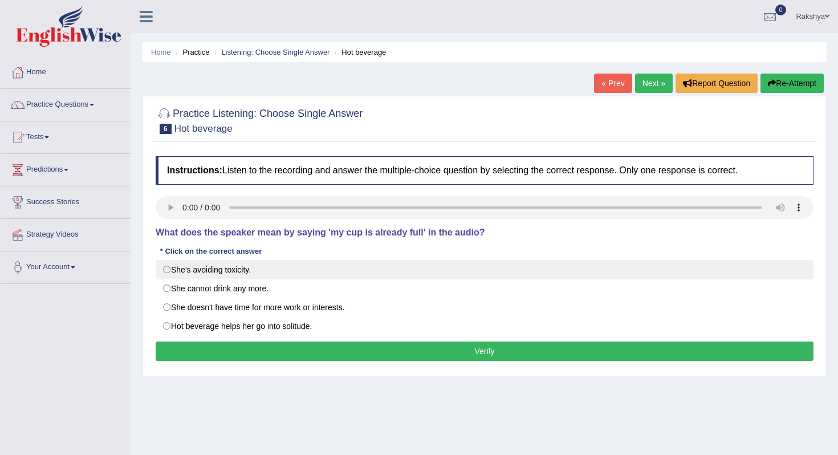
click at [173, 272] on label "She's avoiding toxicity." at bounding box center [485, 269] width 658 height 19
radio input "true"
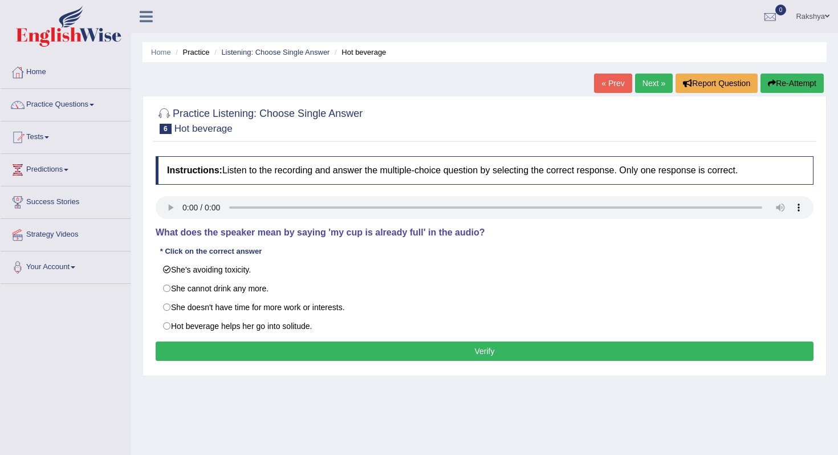
click at [263, 349] on button "Verify" at bounding box center [485, 351] width 658 height 19
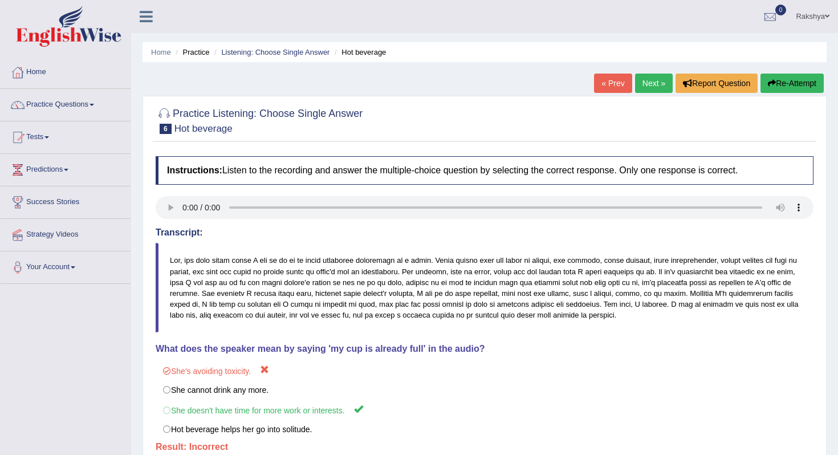
click at [779, 88] on button "Re-Attempt" at bounding box center [792, 83] width 63 height 19
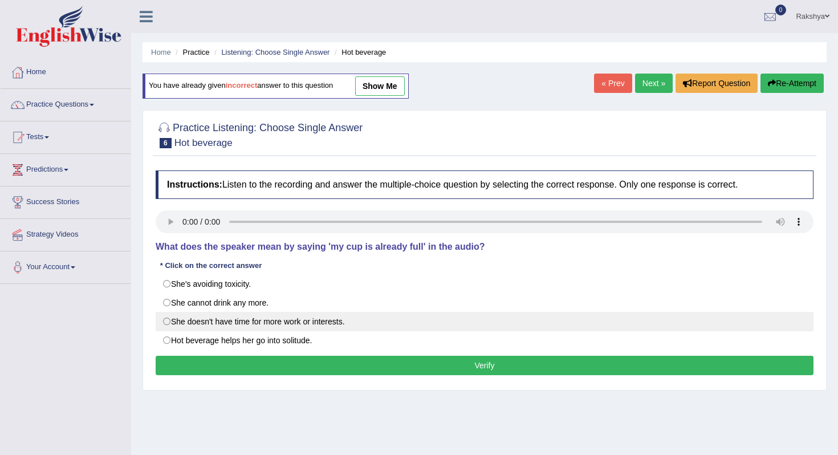
click at [255, 322] on label "She doesn't have time for more work or interests." at bounding box center [485, 321] width 658 height 19
radio input "true"
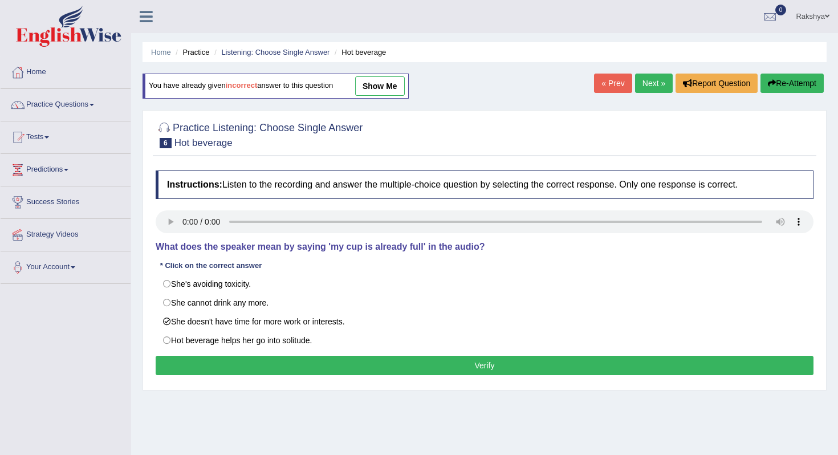
click at [261, 361] on button "Verify" at bounding box center [485, 365] width 658 height 19
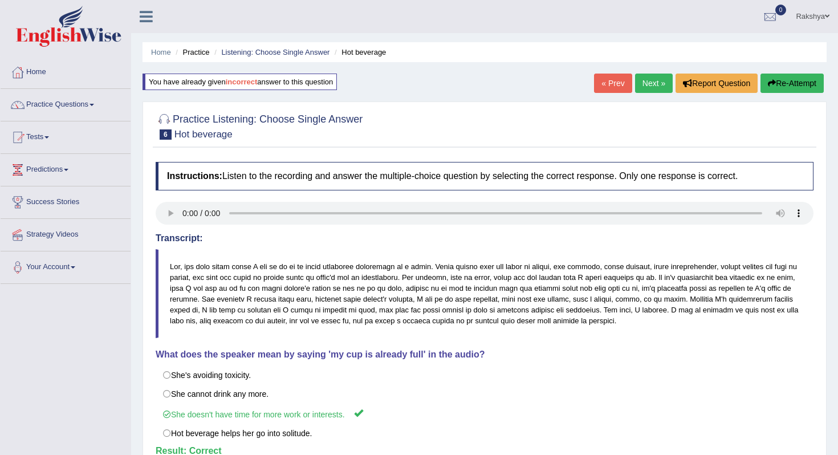
click at [649, 78] on link "Next »" at bounding box center [654, 83] width 38 height 19
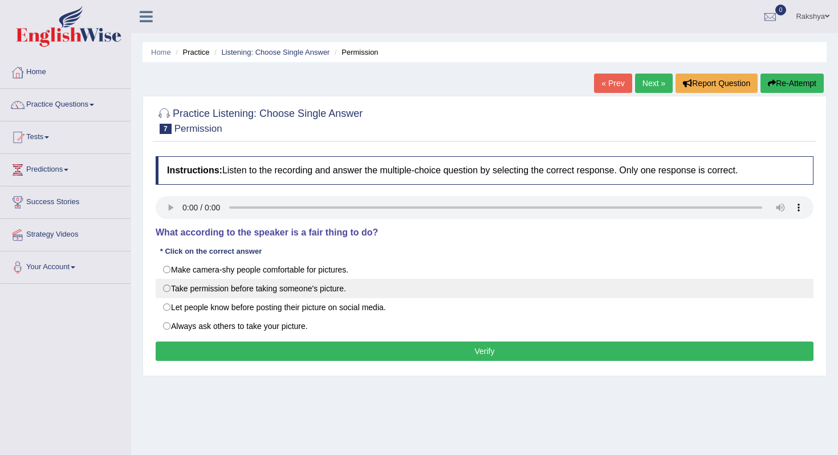
click at [169, 290] on label "Take permission before taking someone's picture." at bounding box center [485, 288] width 658 height 19
radio input "true"
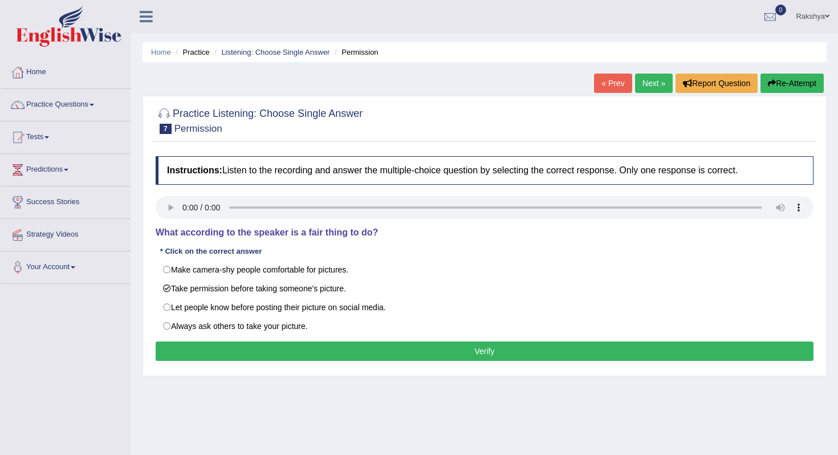
click at [228, 345] on button "Verify" at bounding box center [485, 351] width 658 height 19
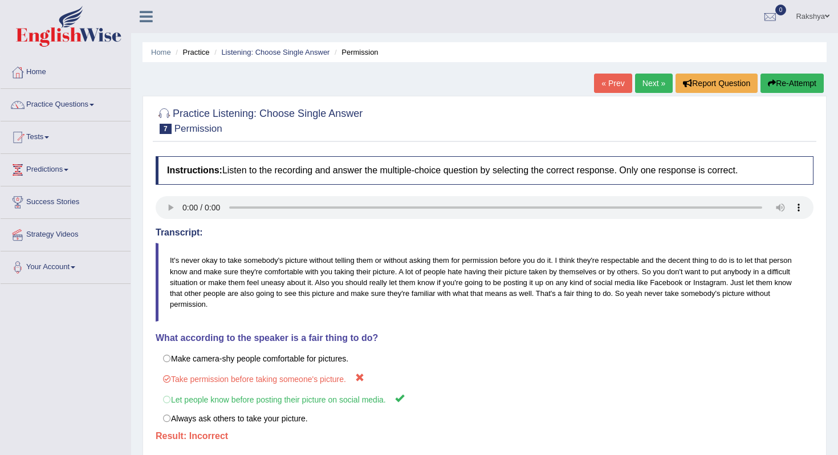
click at [813, 81] on button "Re-Attempt" at bounding box center [792, 83] width 63 height 19
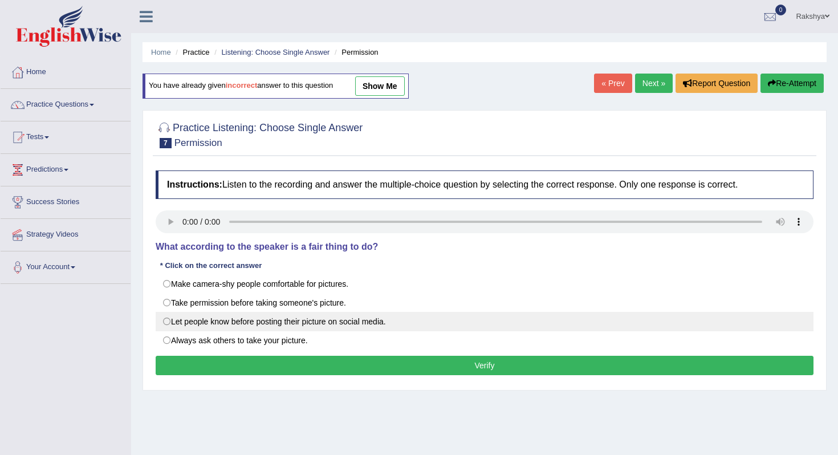
click at [357, 321] on label "Let people know before posting their picture on social media." at bounding box center [485, 321] width 658 height 19
radio input "true"
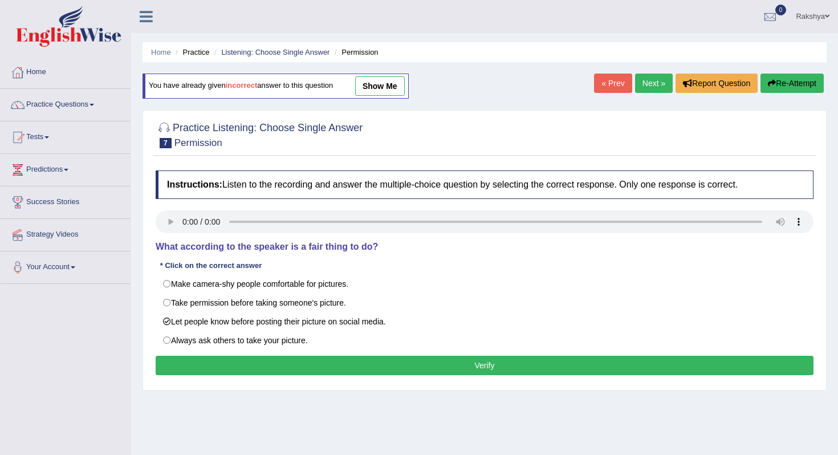
click at [356, 372] on button "Verify" at bounding box center [485, 365] width 658 height 19
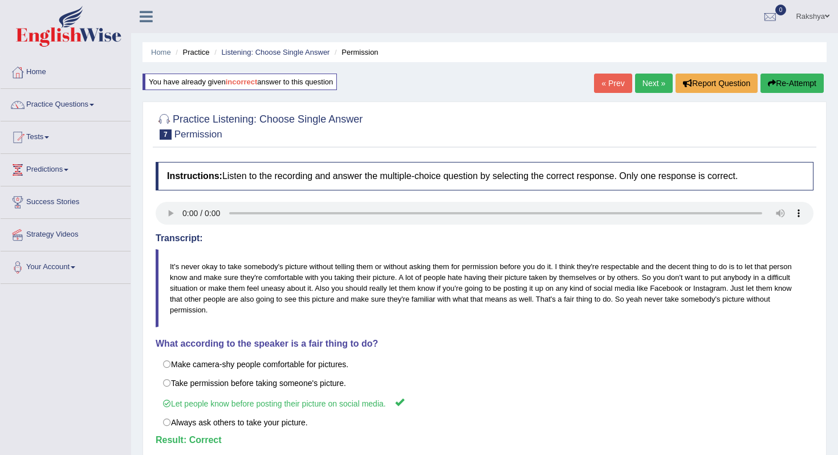
click at [646, 84] on link "Next »" at bounding box center [654, 83] width 38 height 19
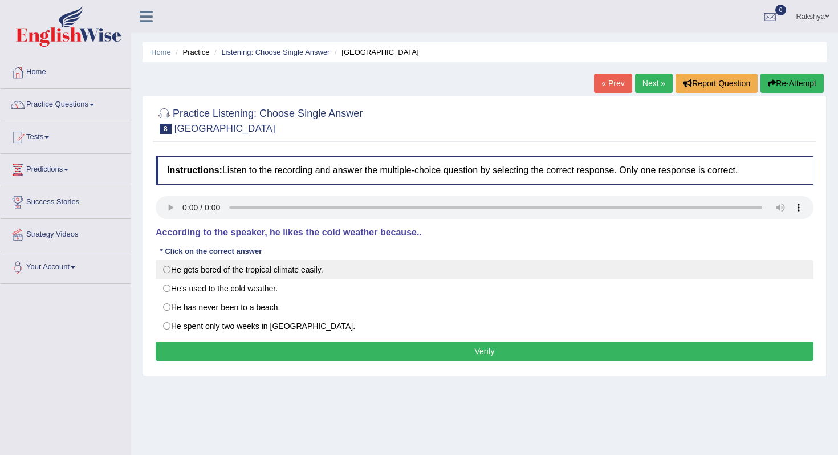
click at [233, 267] on label "He gets bored of the tropical climate easily." at bounding box center [485, 269] width 658 height 19
radio input "true"
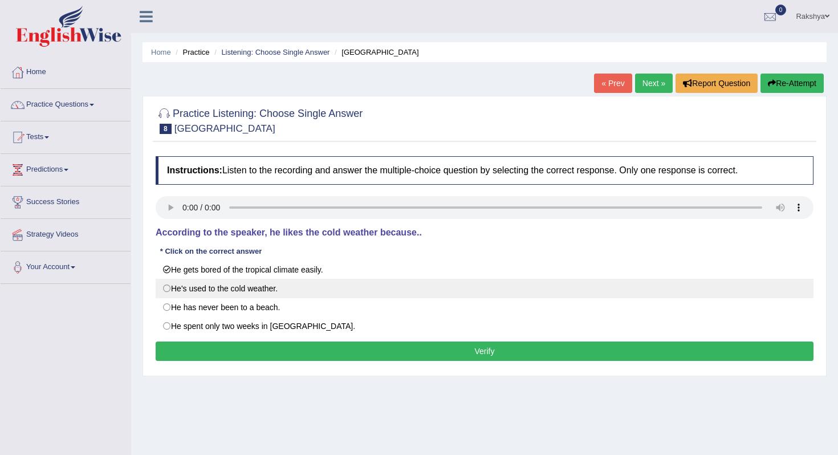
click at [231, 290] on label "He's used to the cold weather." at bounding box center [485, 288] width 658 height 19
radio input "true"
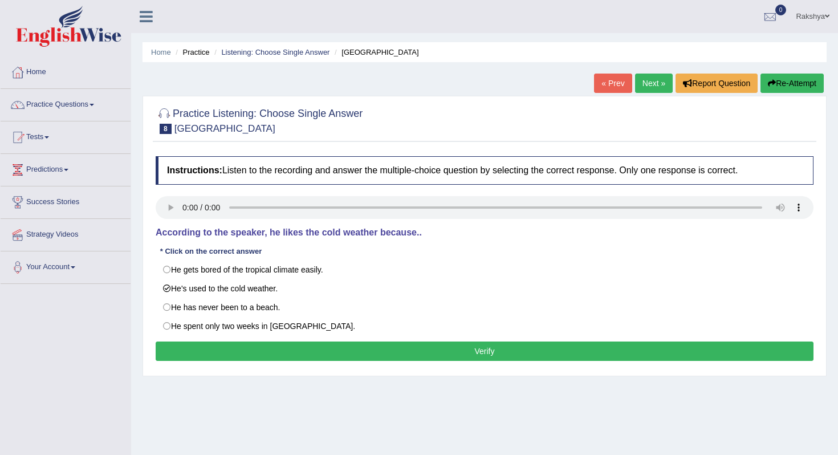
click at [260, 350] on button "Verify" at bounding box center [485, 351] width 658 height 19
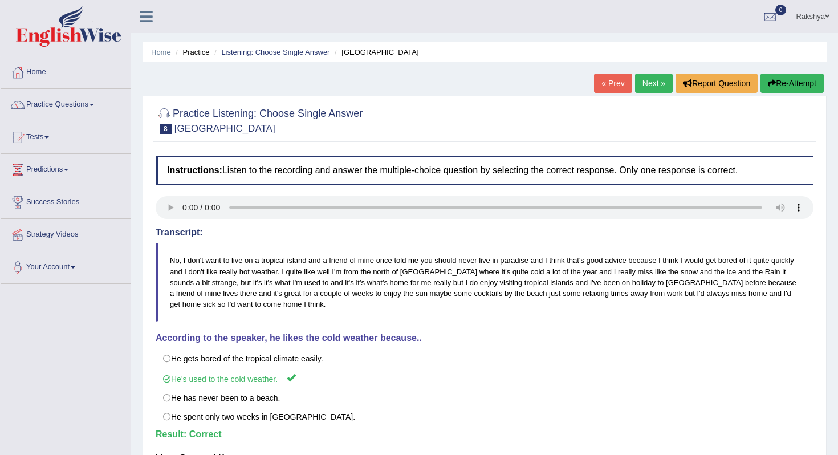
click at [656, 74] on link "Next »" at bounding box center [654, 83] width 38 height 19
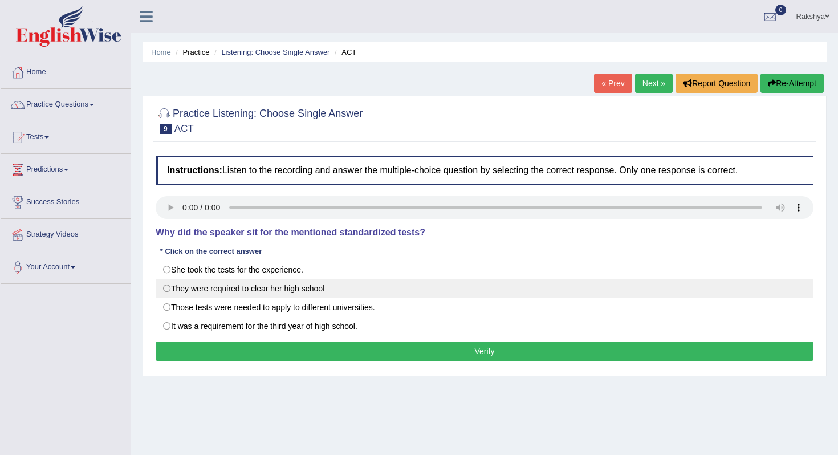
click at [213, 287] on label "They were required to clear her high school" at bounding box center [485, 288] width 658 height 19
radio input "true"
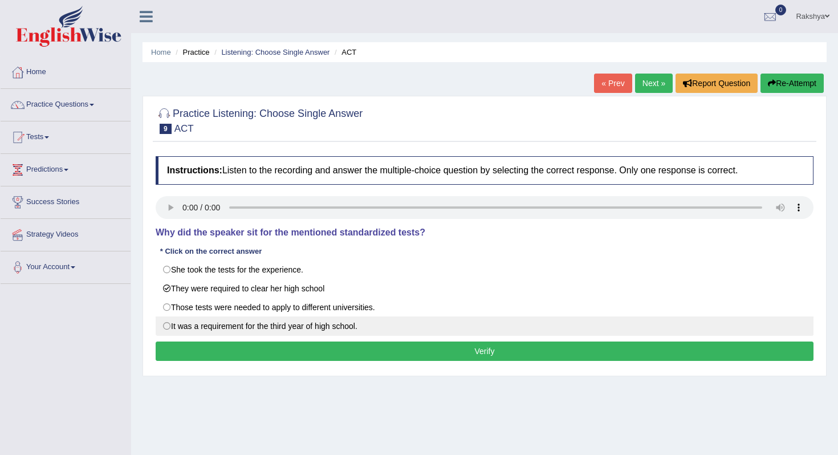
click at [308, 327] on label "It was a requirement for the third year of high school." at bounding box center [485, 325] width 658 height 19
radio input "true"
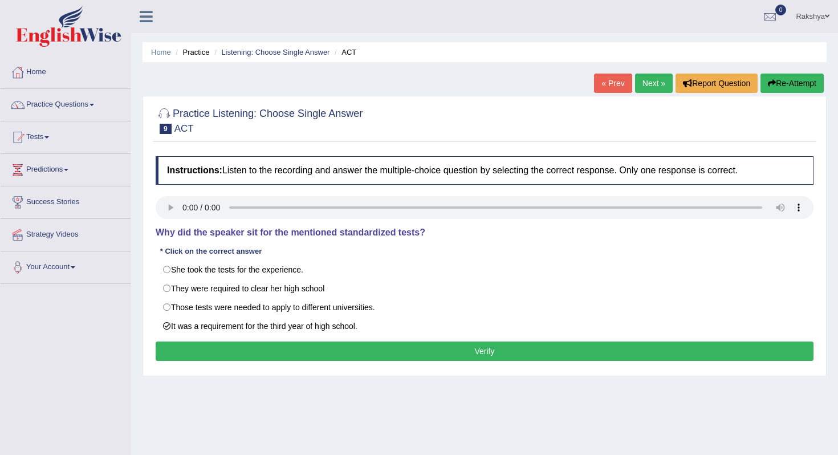
click at [334, 358] on button "Verify" at bounding box center [485, 351] width 658 height 19
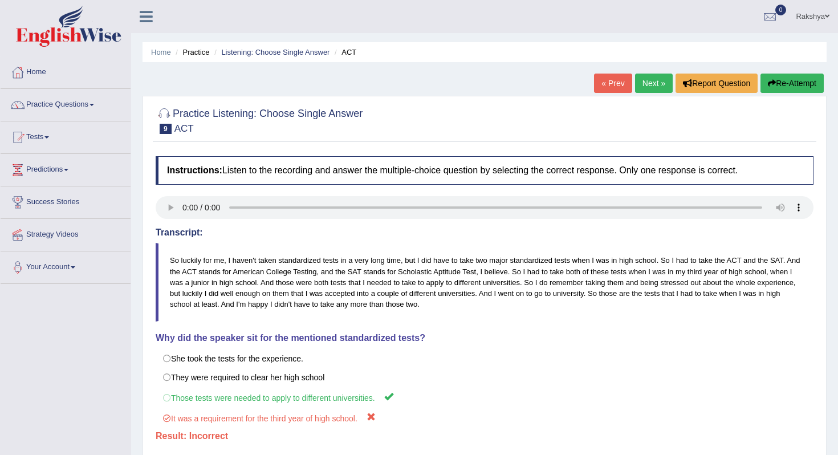
click at [781, 88] on button "Re-Attempt" at bounding box center [792, 83] width 63 height 19
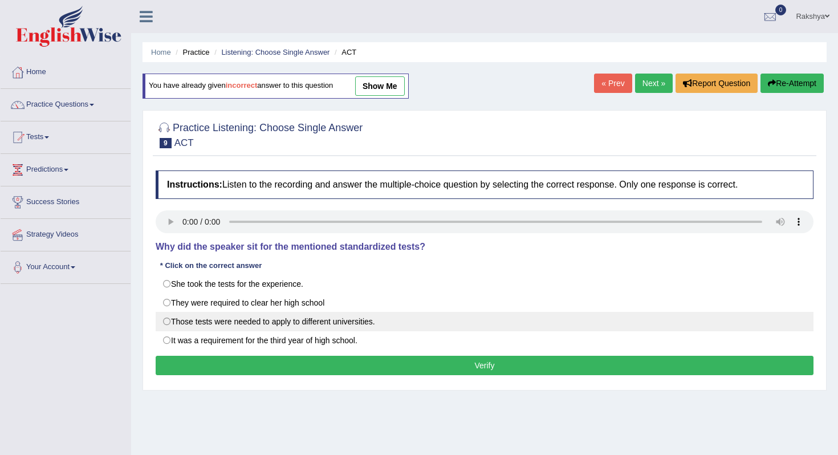
click at [265, 322] on label "Those tests were needed to apply to different universities." at bounding box center [485, 321] width 658 height 19
radio input "true"
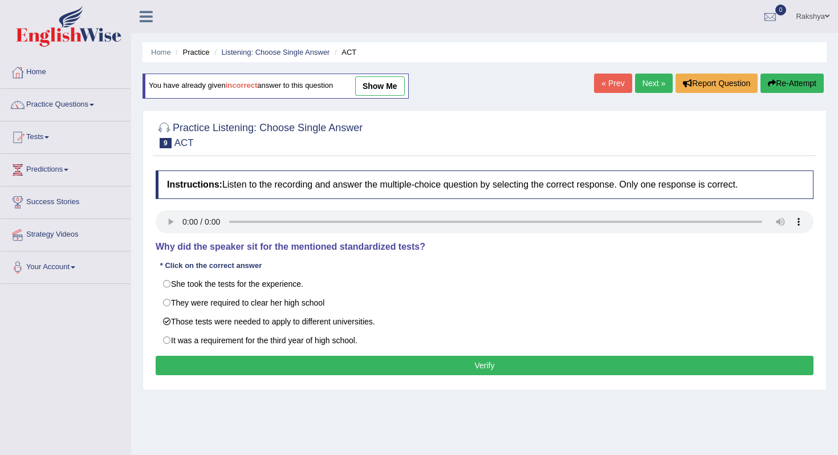
click at [273, 368] on button "Verify" at bounding box center [485, 365] width 658 height 19
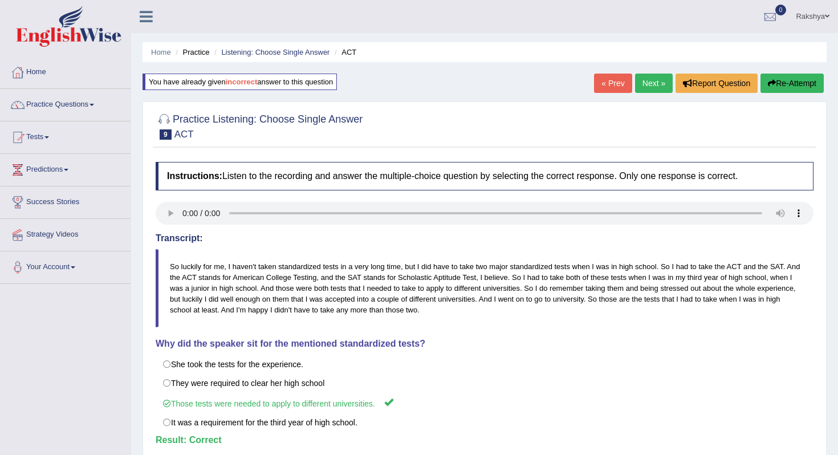
click at [243, 59] on ul "Home Practice Listening: Choose Single Answer ACT" at bounding box center [485, 52] width 684 height 20
click at [244, 53] on link "Listening: Choose Single Answer" at bounding box center [275, 52] width 108 height 9
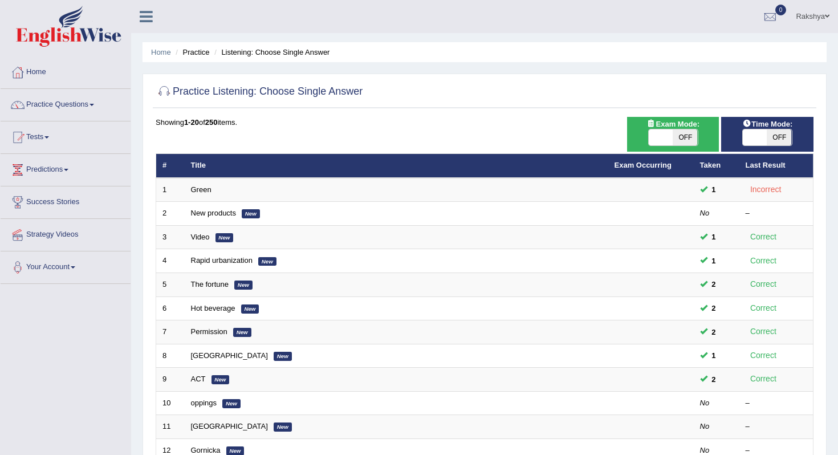
click at [549, 76] on div "Practice Listening: Choose Single Answer Time Mode: ON OFF Exam Mode: ON OFF Sh…" at bounding box center [485, 396] width 684 height 644
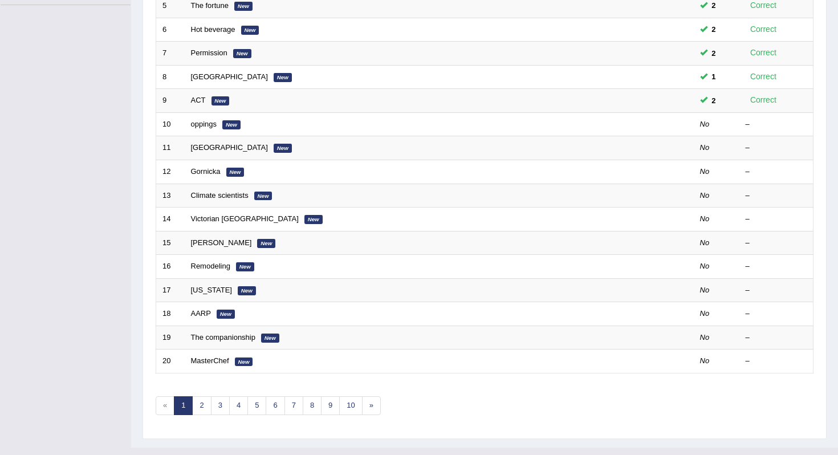
scroll to position [300, 0]
